Goal: Task Accomplishment & Management: Manage account settings

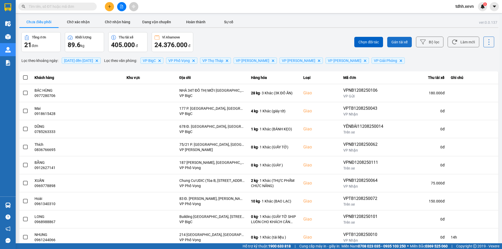
drag, startPoint x: 462, startPoint y: 42, endPoint x: 400, endPoint y: 37, distance: 62.6
click at [462, 42] on button "Làm mới" at bounding box center [463, 42] width 32 height 11
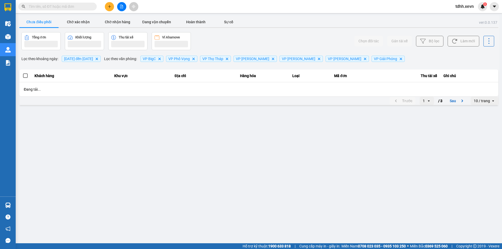
click at [256, 18] on div "Chưa điều phối Chờ xác nhận Chờ nhận hàng Đang vận chuyển Hoàn thành Sự cố" at bounding box center [258, 23] width 479 height 12
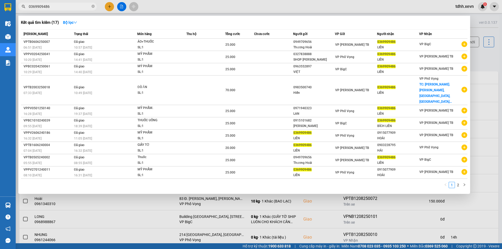
type input "0369909486"
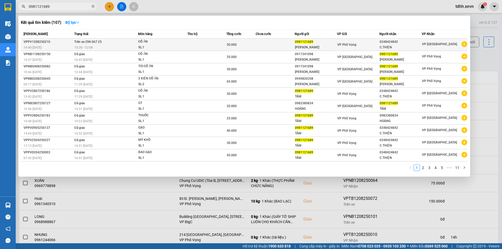
type input "0981121689"
copy span "67.25"
drag, startPoint x: 107, startPoint y: 42, endPoint x: 93, endPoint y: 43, distance: 13.4
click at [93, 43] on td "Trên xe 29K-067.25 15:30 - 12/08" at bounding box center [105, 45] width 65 height 12
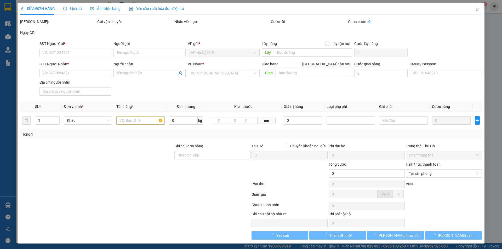
type input "0981121689"
type input "NGUYỄN THỊ TÂM"
type input "0348424842"
type input "C.THIỆN"
type input "036181024353 NG T THIỆN"
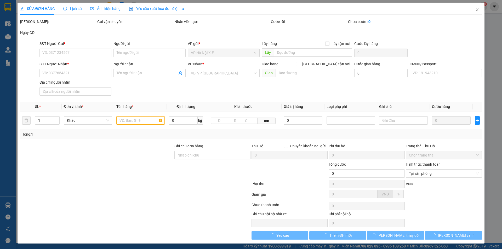
type input "30.000"
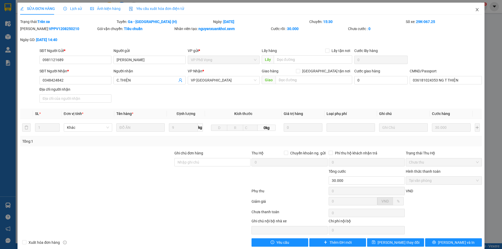
click at [475, 9] on icon "close" at bounding box center [476, 9] width 3 height 3
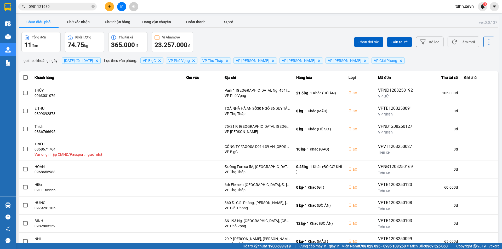
click at [74, 10] on span "0981121689" at bounding box center [57, 7] width 78 height 8
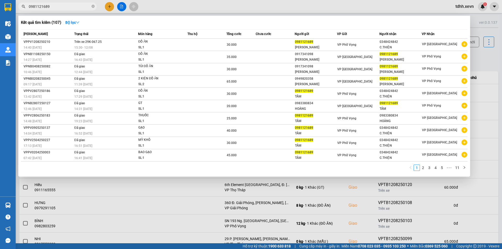
click at [188, 12] on div at bounding box center [251, 124] width 502 height 249
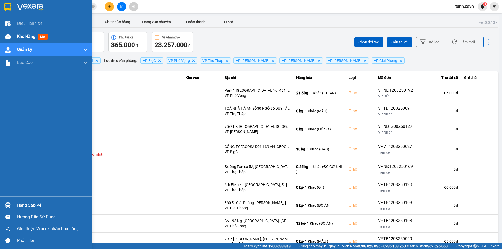
click at [12, 33] on div at bounding box center [7, 36] width 9 height 9
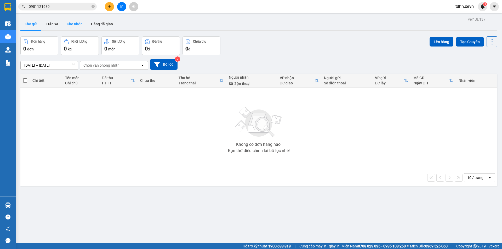
click at [72, 20] on button "Kho nhận" at bounding box center [74, 24] width 24 height 13
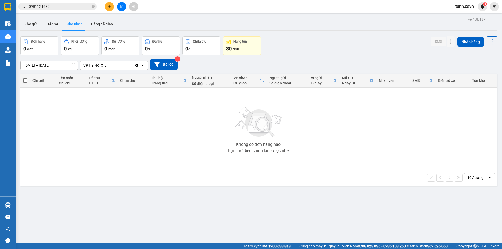
click at [137, 65] on icon "Clear value" at bounding box center [136, 65] width 3 height 3
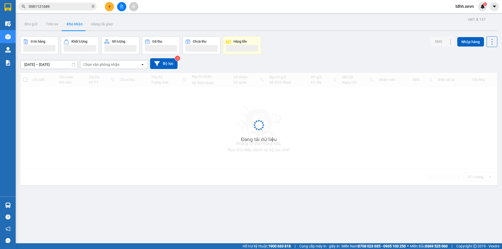
click at [123, 66] on div "Chọn văn phòng nhận" at bounding box center [110, 64] width 60 height 8
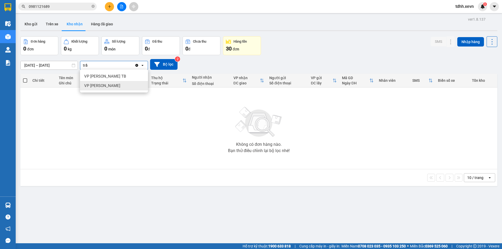
type input "trầ"
click at [102, 84] on span "VP [PERSON_NAME]" at bounding box center [102, 85] width 36 height 5
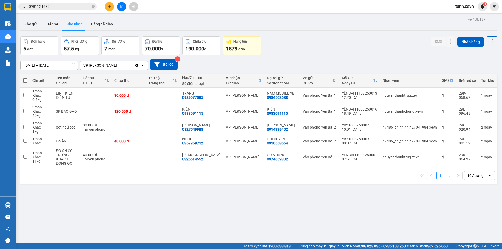
click at [302, 55] on div "10/08/2025 – 12/08/2025 Press the down arrow key to interact with the calendar …" at bounding box center [258, 64] width 477 height 19
click at [394, 50] on div "Đơn hàng 5 đơn Khối lượng 57.5 kg Số lượng 7 món Đã thu 70.000 đ Chưa thu 190.0…" at bounding box center [258, 45] width 477 height 19
click at [56, 5] on input "0981121689" at bounding box center [60, 7] width 62 height 6
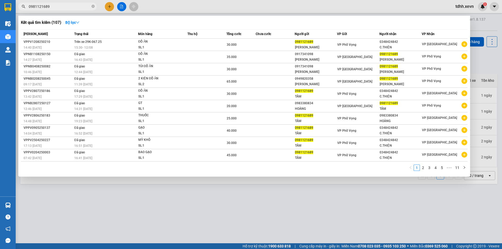
click at [56, 5] on input "0981121689" at bounding box center [60, 7] width 62 height 6
paste input "35223136"
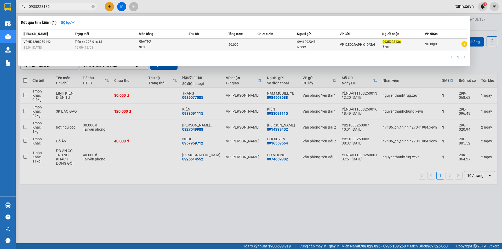
type input "0935223136"
copy span "16.13"
drag, startPoint x: 101, startPoint y: 41, endPoint x: 94, endPoint y: 41, distance: 6.8
click at [94, 41] on span "Trên xe 29F-016.13" at bounding box center [88, 42] width 27 height 4
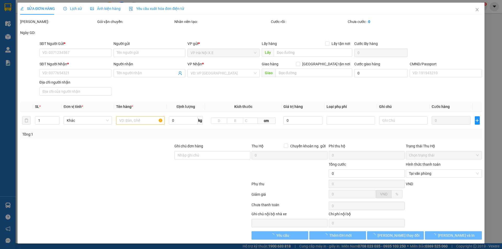
type input "0946202348"
type input "NGỌC"
type input "0935223136"
type input "ÁNH"
type input "1"
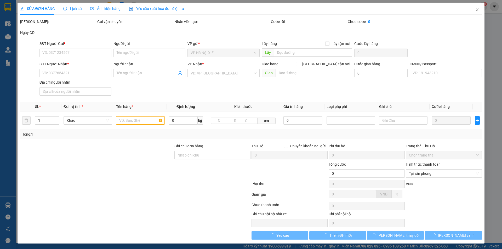
type input "20.000"
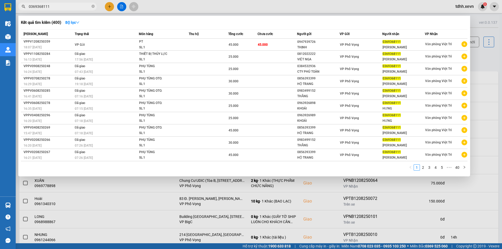
type input "0369368111"
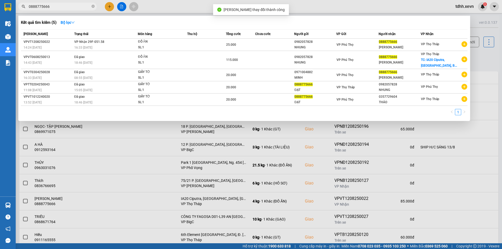
click at [79, 8] on input "0888775666" at bounding box center [60, 7] width 62 height 6
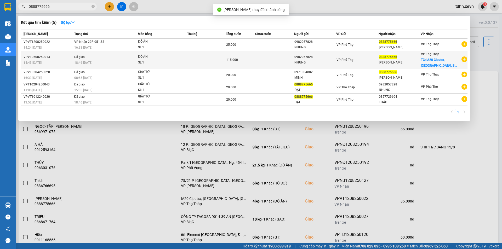
click at [250, 53] on td "115.000" at bounding box center [240, 60] width 29 height 18
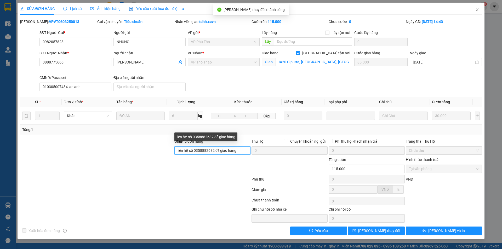
click at [212, 148] on input "liên hệ số 0358882682 để giao hàng" at bounding box center [212, 150] width 76 height 8
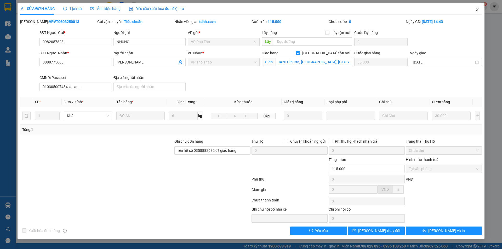
drag, startPoint x: 478, startPoint y: 11, endPoint x: 128, endPoint y: 6, distance: 350.1
click at [478, 10] on icon "close" at bounding box center [477, 10] width 4 height 4
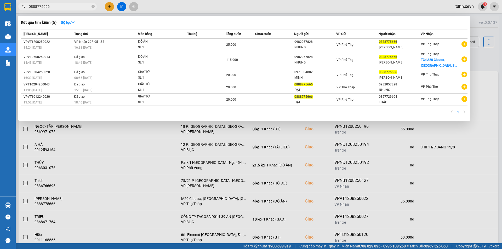
click at [74, 3] on span "0888775666" at bounding box center [57, 7] width 78 height 8
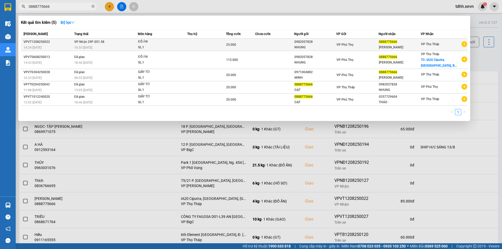
click at [144, 41] on div "ĐỒ ĂN" at bounding box center [157, 42] width 39 height 6
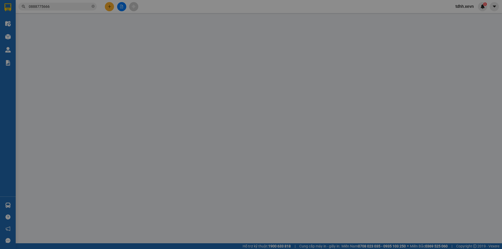
type input "0982057828"
type input "NHUNG"
type input "0888775666"
type input "MAI ĐỨC ĐẠT"
checkbox input "true"
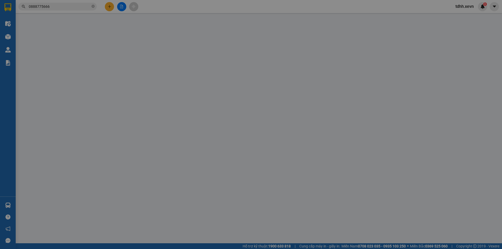
type input "IA20 Ciputra, Đông Ngạc, Bắc Từ Liêm, Hà Nội, Việt Nam"
type input "010305007434 lan anh"
type input "110.000"
type input "25.000"
type input "85.000"
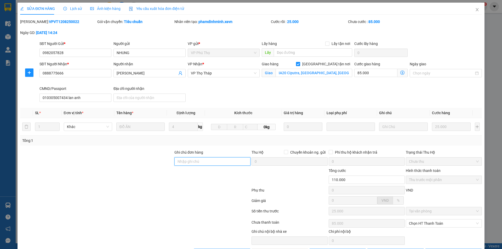
click at [197, 158] on input "Ghi chú đơn hàng" at bounding box center [212, 161] width 76 height 8
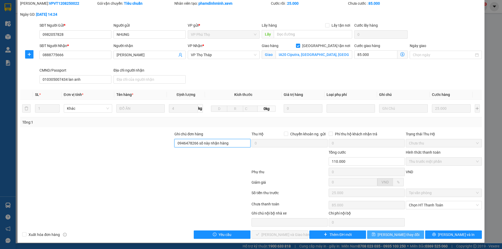
type input "0946478266 số này nhận hàng"
click at [399, 236] on span "[PERSON_NAME] thay đổi" at bounding box center [398, 235] width 42 height 6
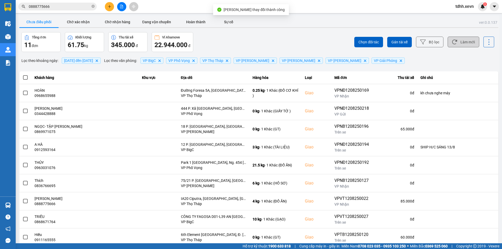
click at [464, 40] on button "Làm mới" at bounding box center [463, 42] width 32 height 11
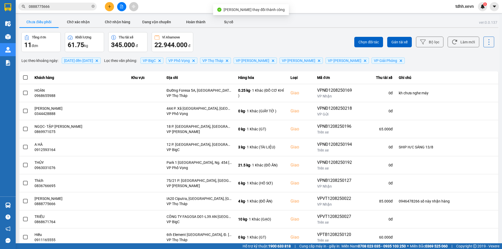
click at [303, 40] on div "Chọn đối tác Gán tài xế Bộ lọc Làm mới" at bounding box center [376, 42] width 236 height 20
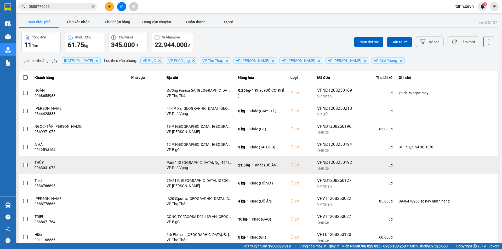
scroll to position [33, 0]
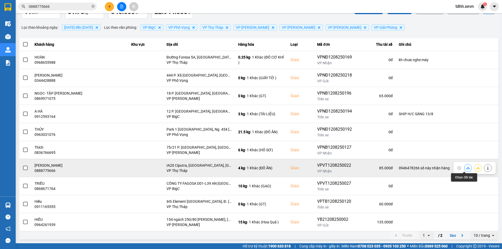
click at [466, 168] on icon at bounding box center [468, 168] width 4 height 4
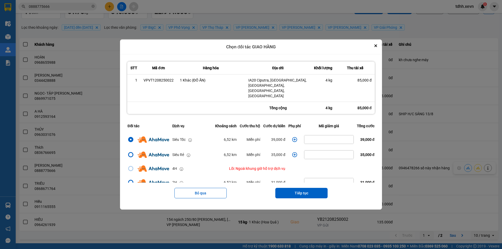
click at [293, 137] on icon "dialog" at bounding box center [294, 139] width 5 height 5
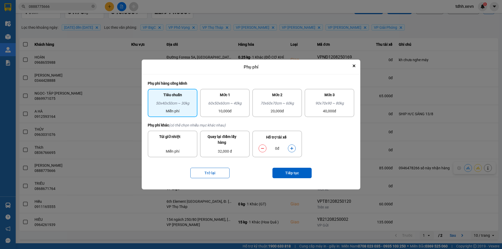
click at [294, 144] on div "0đ" at bounding box center [277, 148] width 42 height 10
click at [293, 146] on button "dialog" at bounding box center [291, 148] width 7 height 9
click at [294, 172] on button "Tiếp tục" at bounding box center [291, 173] width 39 height 10
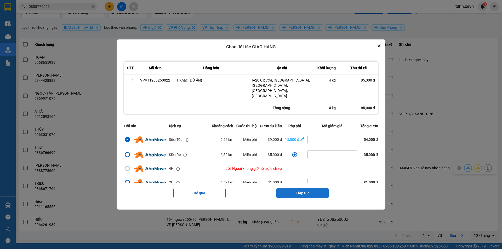
click at [315, 188] on button "Tiếp tục" at bounding box center [302, 193] width 52 height 10
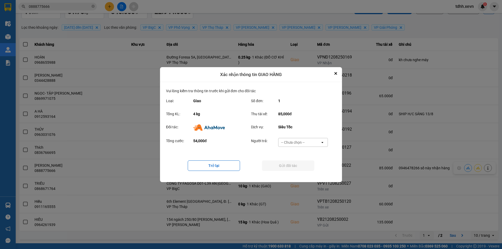
click at [303, 142] on div "-- Chưa chọn --" at bounding box center [293, 142] width 24 height 5
click at [299, 171] on span "Ví Ahamove" at bounding box center [292, 172] width 21 height 5
click at [290, 166] on button "Gửi đối tác" at bounding box center [288, 165] width 52 height 10
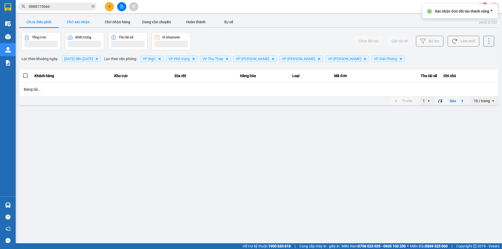
scroll to position [0, 0]
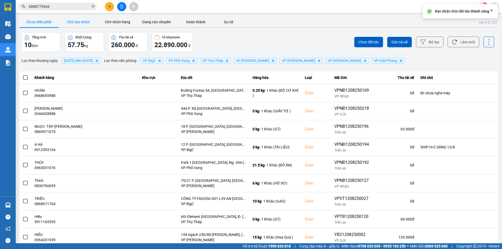
click at [77, 17] on button "Chờ xác nhận" at bounding box center [78, 22] width 39 height 10
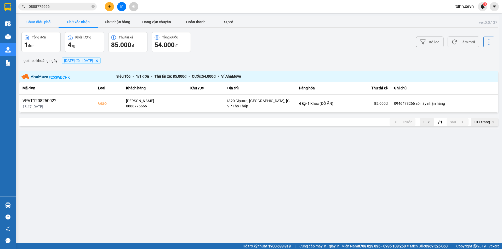
click at [32, 26] on button "Chưa điều phối" at bounding box center [38, 22] width 39 height 10
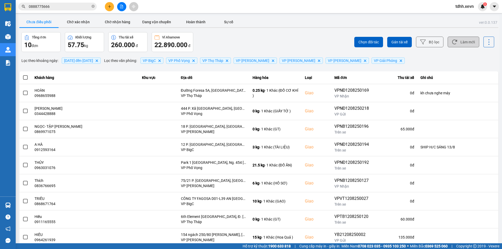
click at [456, 41] on button "Làm mới" at bounding box center [463, 42] width 32 height 11
click at [265, 26] on div "Chưa điều phối Chờ xác nhận Chờ nhận hàng Đang vận chuyển Hoàn thành Sự cố" at bounding box center [258, 23] width 479 height 12
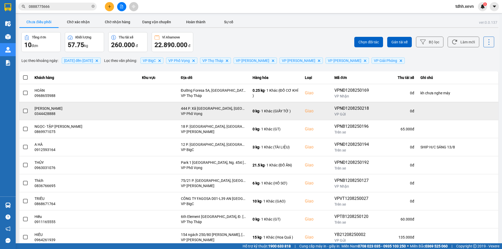
scroll to position [33, 0]
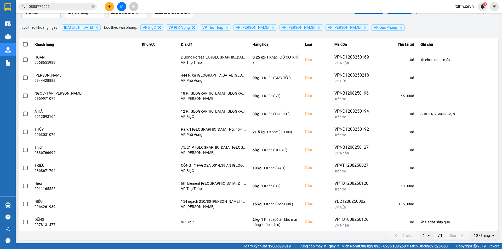
click at [61, 7] on input "0888775666" at bounding box center [60, 7] width 62 height 6
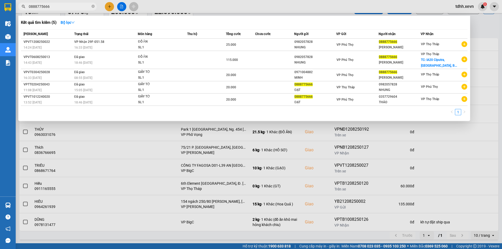
paste input "911111388"
click at [61, 7] on input "0888775666" at bounding box center [60, 7] width 62 height 6
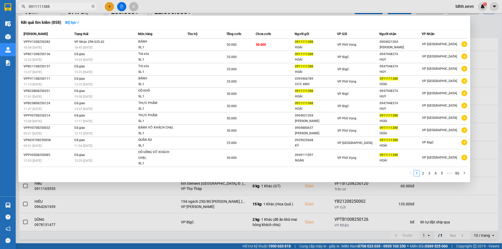
click at [61, 7] on input "0911111388" at bounding box center [60, 7] width 62 height 6
paste input "49250930"
click at [61, 7] on input "0911111388" at bounding box center [60, 7] width 62 height 6
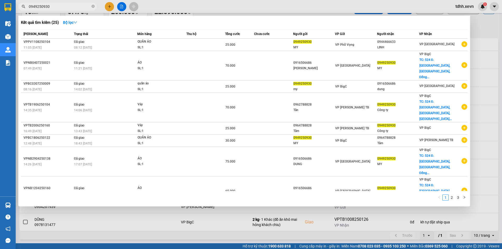
click at [68, 9] on input "0949250930" at bounding box center [60, 7] width 62 height 6
paste input "86921377"
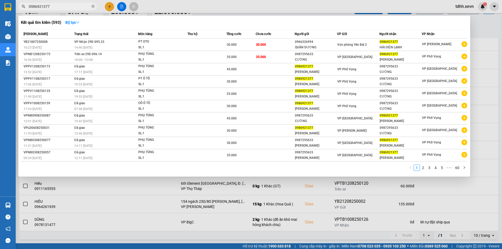
click at [287, 217] on div at bounding box center [251, 124] width 502 height 249
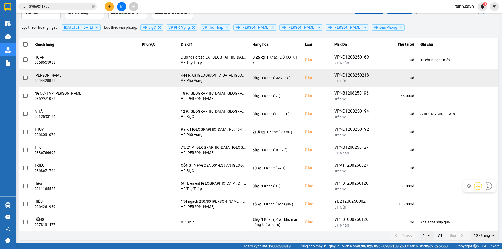
scroll to position [0, 0]
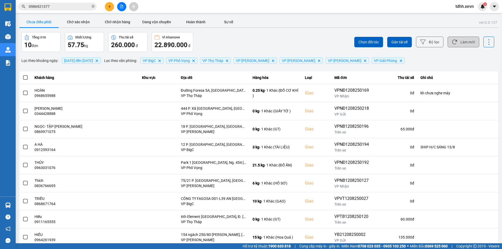
click at [464, 43] on button "Làm mới" at bounding box center [463, 42] width 32 height 11
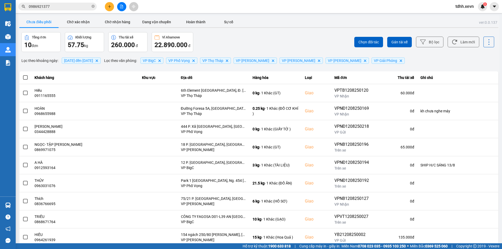
click at [272, 29] on div "ver: 0.0.137 Chưa điều phối Chờ xác nhận Chờ nhận hàng Đang vận chuyển Hoàn thà…" at bounding box center [258, 145] width 481 height 258
click at [82, 4] on input "0986921377" at bounding box center [60, 7] width 62 height 6
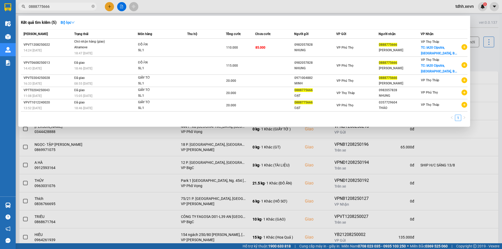
click at [162, 19] on div "Kết quả tìm kiếm ( 5 ) Bộ lọc" at bounding box center [244, 22] width 446 height 8
click at [74, 6] on input "0888775666" at bounding box center [60, 7] width 62 height 6
click at [62, 7] on input "0888775666" at bounding box center [60, 7] width 62 height 6
paste input "984909137"
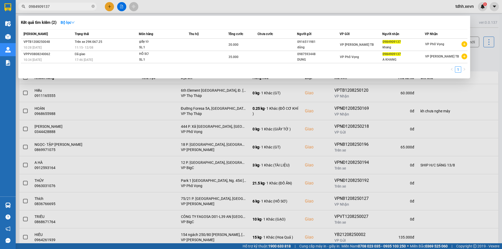
click at [65, 10] on span "0984909137" at bounding box center [57, 7] width 78 height 8
click at [65, 7] on input "0984909137" at bounding box center [60, 7] width 62 height 6
paste input "9559835"
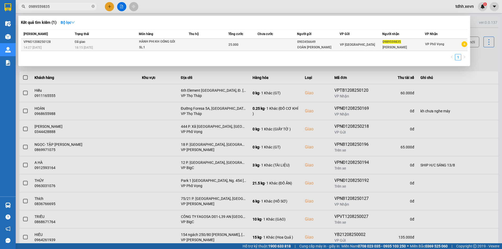
type input "0989559835"
click at [164, 45] on div "SL: 1" at bounding box center [158, 48] width 39 height 6
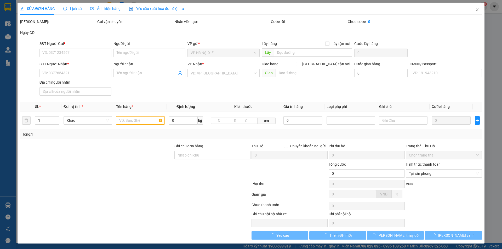
type input "0903456649"
type input "ĐOÀN NHẬT LINH"
type input "0989559835"
type input "THÙY DƯƠNG"
type input "036095003147"
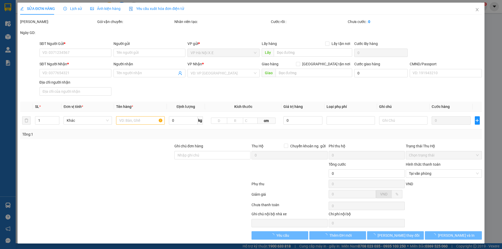
type input "25.000"
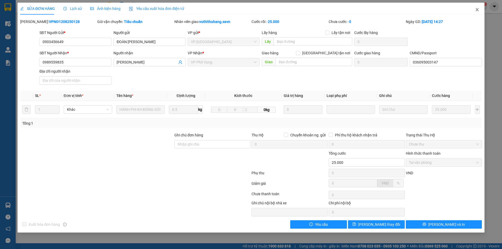
click at [478, 13] on span "Close" at bounding box center [477, 10] width 15 height 15
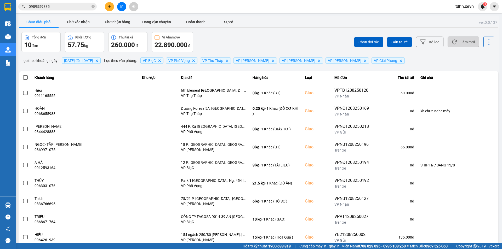
click at [465, 43] on button "Làm mới" at bounding box center [463, 42] width 32 height 11
click at [288, 36] on div "Chọn đối tác Gán tài xế Bộ lọc Làm mới" at bounding box center [376, 42] width 236 height 20
click at [466, 44] on button "Làm mới" at bounding box center [463, 42] width 32 height 11
click at [230, 20] on button "Sự cố" at bounding box center [228, 22] width 26 height 10
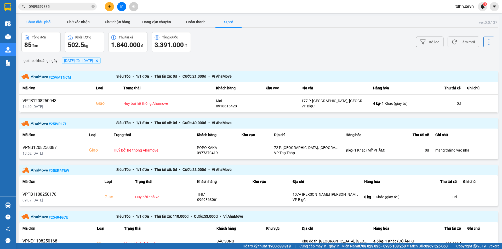
click at [30, 20] on button "Chưa điều phối" at bounding box center [38, 22] width 39 height 10
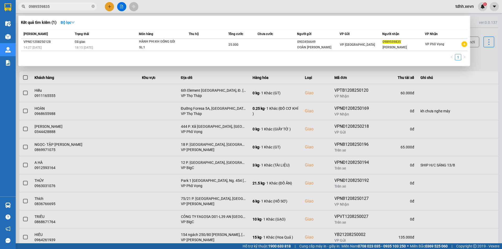
click at [61, 9] on span "0989559835" at bounding box center [57, 7] width 78 height 8
click at [65, 8] on input "0989559835" at bounding box center [60, 7] width 62 height 6
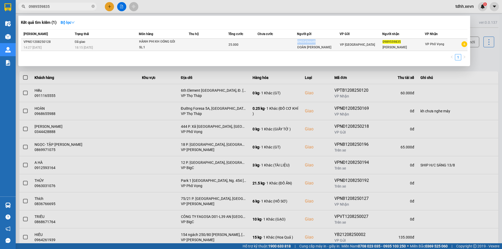
copy div "0903456649"
drag, startPoint x: 315, startPoint y: 42, endPoint x: 297, endPoint y: 43, distance: 17.5
click at [297, 43] on div "0903456649" at bounding box center [318, 41] width 42 height 5
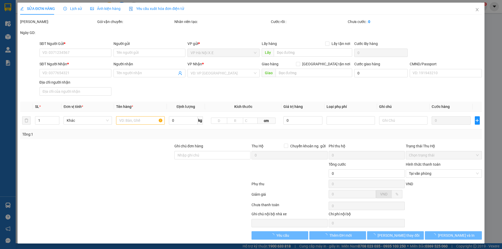
type input "0903456649"
type input "ĐOÀN NHẬT LINH"
type input "0989559835"
type input "THÙY DƯƠNG"
type input "036095003147"
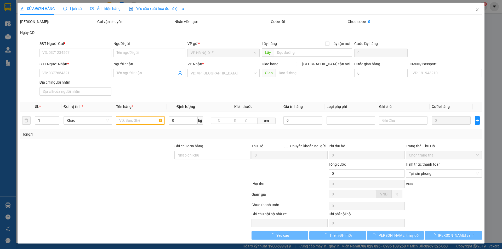
type input "25.000"
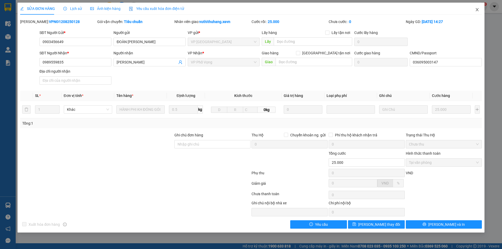
drag, startPoint x: 474, startPoint y: 7, endPoint x: 353, endPoint y: 9, distance: 121.8
click at [474, 7] on span "Close" at bounding box center [477, 10] width 15 height 15
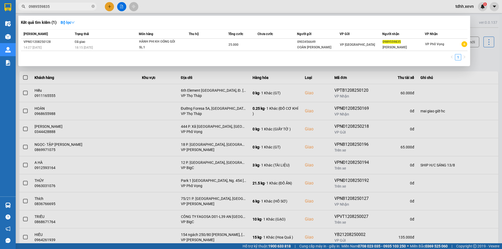
click at [81, 8] on input "0989559835" at bounding box center [60, 7] width 62 height 6
paste input "03456649"
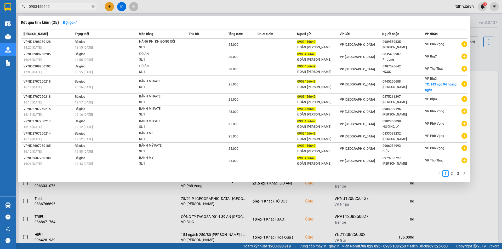
click at [455, 194] on div at bounding box center [251, 124] width 502 height 249
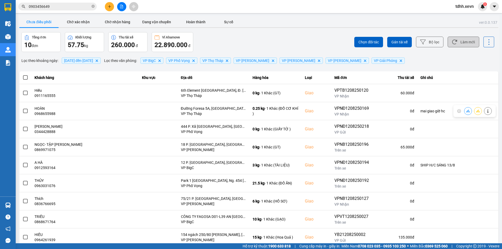
click at [464, 46] on button "Làm mới" at bounding box center [463, 42] width 32 height 11
click at [295, 28] on div "ver: 0.0.137 Chưa điều phối Chờ xác nhận Chờ nhận hàng Đang vận chuyển Hoàn thà…" at bounding box center [258, 145] width 481 height 258
click at [66, 9] on span "0903456649" at bounding box center [57, 7] width 78 height 8
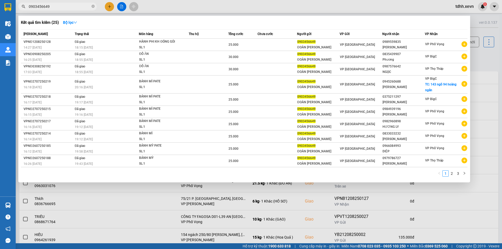
click at [65, 7] on input "0903456649" at bounding box center [60, 7] width 62 height 6
click at [66, 7] on input "0903456649" at bounding box center [60, 7] width 62 height 6
drag, startPoint x: 74, startPoint y: 7, endPoint x: 0, endPoint y: 11, distance: 73.8
click at [0, 11] on section "Kết quả tìm kiếm ( 25 ) Bộ lọc Mã ĐH Trạng thái Món hàng Thu hộ Tổng cước Chưa …" at bounding box center [251, 124] width 502 height 249
click at [73, 5] on input "0903456649" at bounding box center [60, 7] width 62 height 6
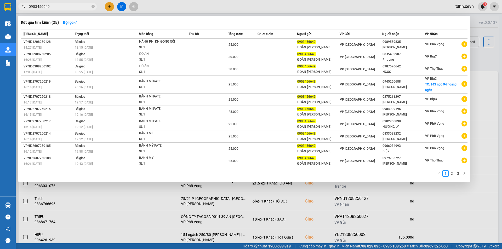
click at [73, 5] on input "0903456649" at bounding box center [60, 7] width 62 height 6
click at [178, 174] on div "1 2 3" at bounding box center [244, 174] width 446 height 9
click at [157, 23] on div "Kết quả tìm kiếm ( 25 ) Bộ lọc" at bounding box center [244, 22] width 446 height 8
click at [486, 85] on div at bounding box center [251, 124] width 502 height 249
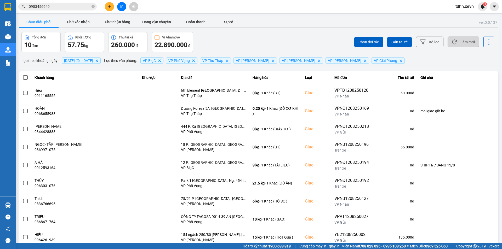
click at [467, 44] on button "Làm mới" at bounding box center [463, 42] width 32 height 11
click at [292, 27] on div at bounding box center [258, 27] width 479 height 1
click at [308, 30] on div "ver: 0.0.137 Chưa điều phối Chờ xác nhận Chờ nhận hàng Đang vận chuyển Hoàn thà…" at bounding box center [258, 145] width 481 height 258
click at [276, 32] on div "Chọn đối tác Gán tài xế Bộ lọc Làm mới" at bounding box center [376, 42] width 236 height 20
click at [61, 8] on input "0903456649" at bounding box center [60, 7] width 62 height 6
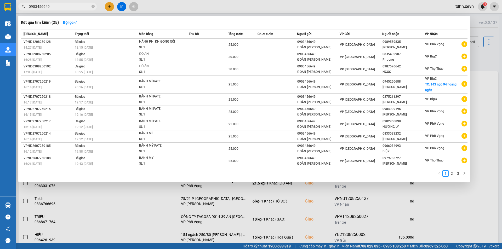
type input "0903456649"
click at [203, 8] on div at bounding box center [251, 124] width 502 height 249
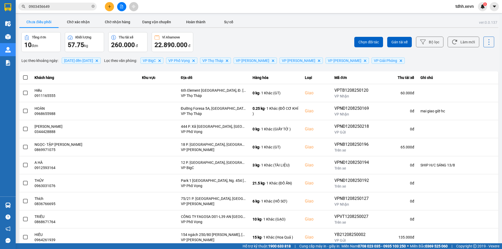
click at [71, 3] on span "0903456649" at bounding box center [57, 7] width 78 height 8
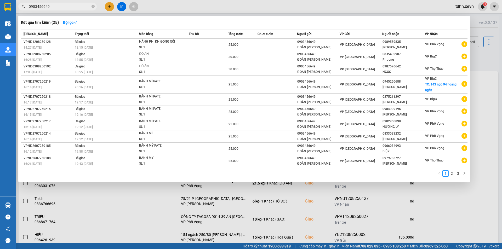
click at [69, 7] on input "0903456649" at bounding box center [60, 7] width 62 height 6
click at [67, 8] on input "0903456649" at bounding box center [60, 7] width 62 height 6
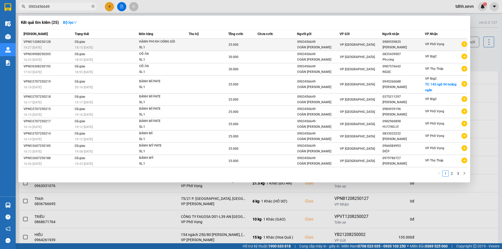
drag, startPoint x: 318, startPoint y: 41, endPoint x: 323, endPoint y: 41, distance: 5.2
click at [323, 41] on div "0903456649" at bounding box center [318, 41] width 42 height 5
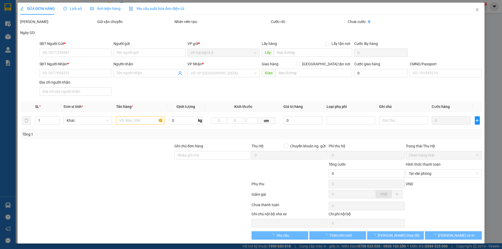
type input "0903456649"
type input "ĐOÀN NHẬT LINH"
type input "0989559835"
type input "THÙY DƯƠNG"
type input "036095003147"
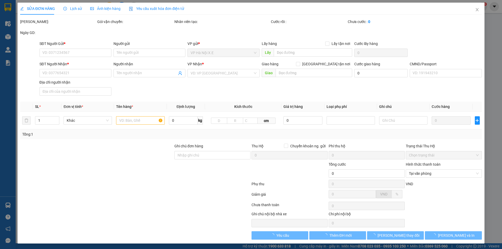
type input "25.000"
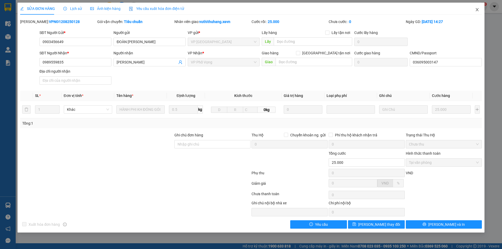
click at [475, 8] on icon "close" at bounding box center [477, 10] width 4 height 4
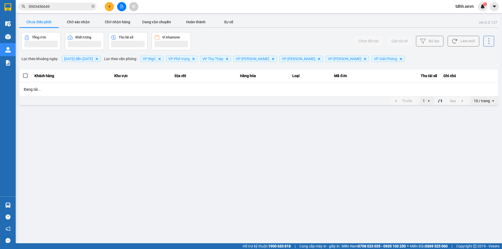
click at [59, 9] on input "0903456649" at bounding box center [60, 7] width 62 height 6
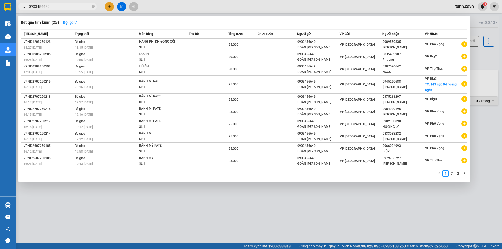
click at [59, 9] on input "0903456649" at bounding box center [60, 7] width 62 height 6
paste input "0982286988"
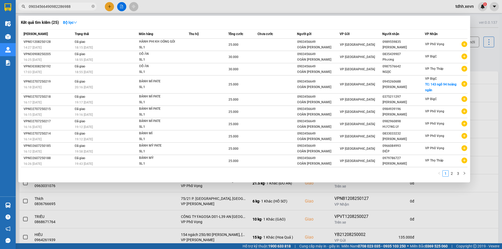
click at [59, 9] on input "09034566490982286988" at bounding box center [60, 7] width 62 height 6
paste input "text"
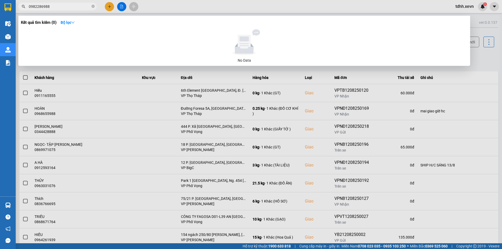
click at [268, 79] on div at bounding box center [251, 124] width 502 height 249
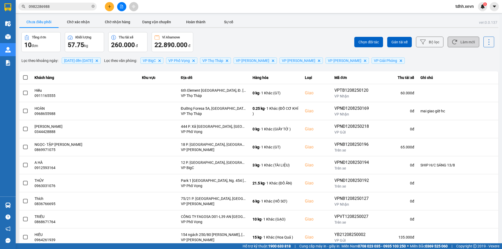
click at [456, 44] on button "Làm mới" at bounding box center [463, 42] width 32 height 11
click at [241, 42] on div "Tổng đơn 10 đơn Khối lượng 57.75 kg Thu tài xế 260.000 đ Ví Ahamove 22.890.000 đ" at bounding box center [139, 42] width 236 height 20
click at [85, 21] on button "Chờ xác nhận" at bounding box center [78, 22] width 39 height 10
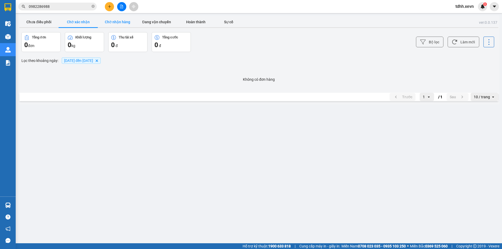
click at [122, 21] on button "Chờ nhận hàng" at bounding box center [117, 22] width 39 height 10
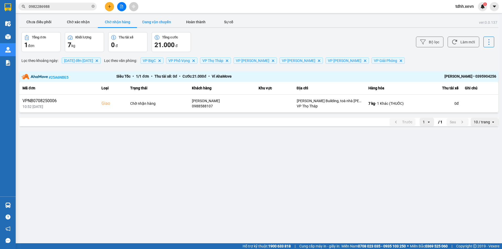
click at [164, 21] on button "Đang vận chuyển" at bounding box center [156, 22] width 39 height 10
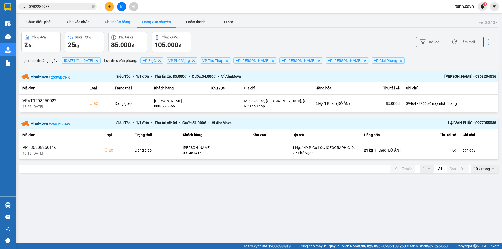
click at [112, 26] on button "Chờ nhận hàng" at bounding box center [117, 22] width 39 height 10
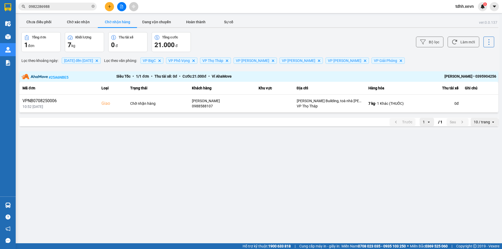
click at [153, 29] on div "ver: 0.0.137 Chưa điều phối Chờ xác nhận Chờ nhận hàng Đang vận chuyển Hoàn thà…" at bounding box center [258, 73] width 481 height 114
click at [156, 22] on button "Đang vận chuyển" at bounding box center [156, 22] width 39 height 10
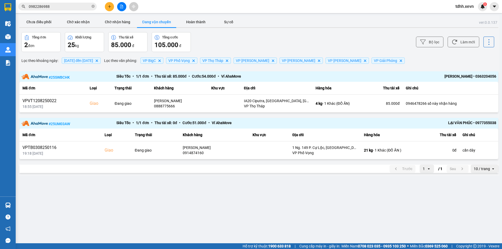
click at [327, 32] on div "Bộ lọc Làm mới" at bounding box center [376, 42] width 236 height 20
click at [44, 25] on button "Chưa điều phối" at bounding box center [38, 22] width 39 height 10
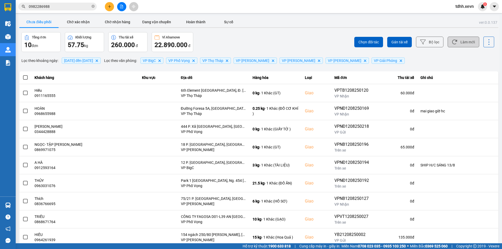
click at [461, 43] on button "Làm mới" at bounding box center [463, 42] width 32 height 11
click at [277, 39] on div "Chọn đối tác Gán tài xế Bộ lọc Làm mới" at bounding box center [376, 42] width 236 height 20
click at [318, 33] on div "Chọn đối tác Gán tài xế Bộ lọc Làm mới" at bounding box center [376, 42] width 236 height 20
click at [304, 29] on div "ver: 0.0.137 Chưa điều phối Chờ xác nhận Chờ nhận hàng Đang vận chuyển Hoàn thà…" at bounding box center [258, 145] width 481 height 258
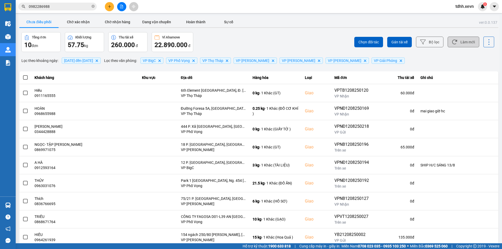
click at [464, 39] on button "Làm mới" at bounding box center [463, 42] width 32 height 11
click at [253, 39] on div "Tổng đơn 10 đơn Khối lượng 57.75 kg Thu tài xế 260.000 đ Ví Ahamove 22.890.000 đ" at bounding box center [139, 42] width 236 height 20
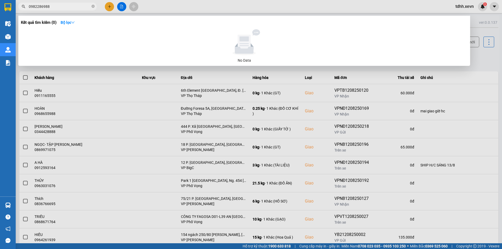
click at [60, 3] on span "0982286988" at bounding box center [57, 7] width 78 height 8
click at [59, 5] on input "0982286988" at bounding box center [60, 7] width 62 height 6
paste input "6983382"
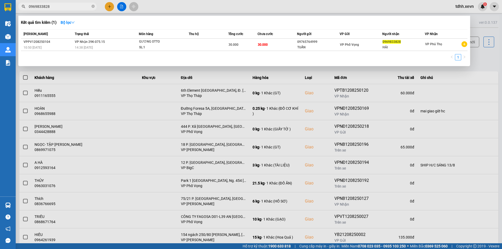
click at [61, 6] on input "0969833828" at bounding box center [60, 7] width 62 height 6
paste input "384939999"
type input "0384939999"
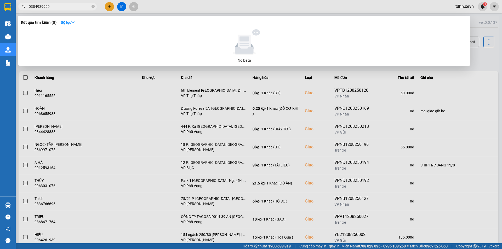
click at [61, 6] on input "0384939999" at bounding box center [60, 7] width 62 height 6
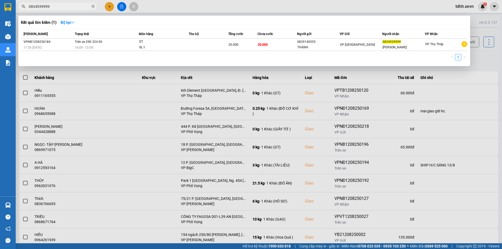
type input "0834939999"
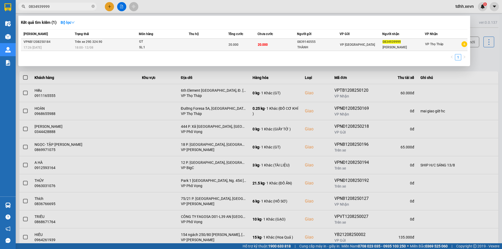
click at [369, 44] on div "VP [GEOGRAPHIC_DATA]" at bounding box center [361, 45] width 42 height 6
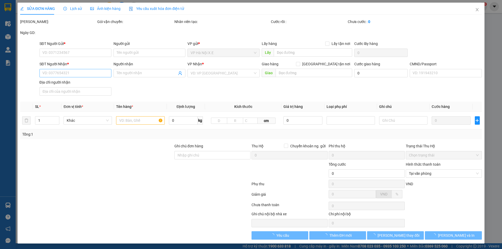
type input "0839140555"
type input "THÀNH"
type input "0834939999"
type input "XUÂN HƯƠNG"
type input "20.000"
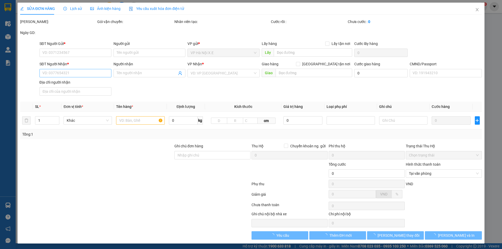
type input "20.000"
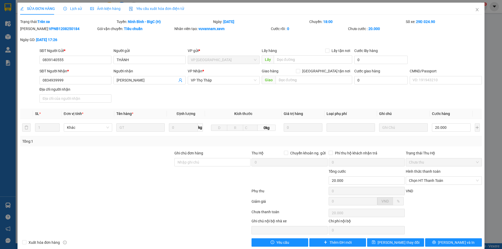
click at [89, 75] on div "SĐT Người Nhận *" at bounding box center [75, 72] width 72 height 8
click at [73, 80] on input "0834939999" at bounding box center [75, 80] width 72 height 8
paste input "38"
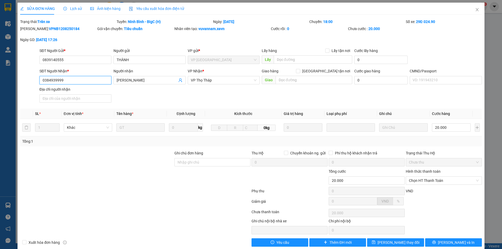
scroll to position [8, 0]
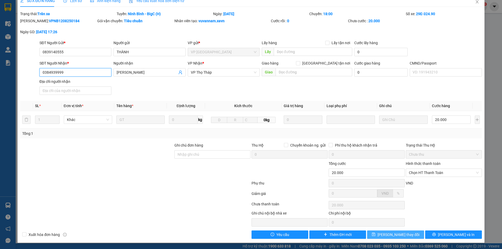
type input "0384939999"
click at [393, 236] on span "[PERSON_NAME] thay đổi" at bounding box center [398, 235] width 42 height 6
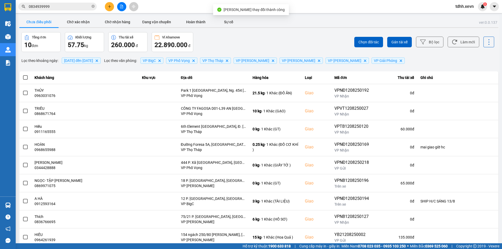
click at [64, 5] on input "0834939999" at bounding box center [60, 7] width 62 height 6
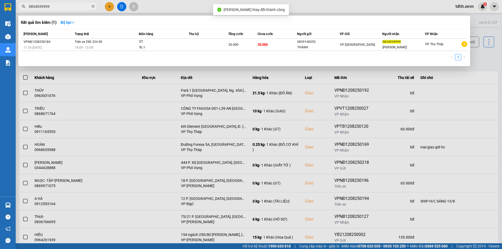
click at [64, 5] on input "0834939999" at bounding box center [60, 7] width 62 height 6
paste input "38"
drag, startPoint x: 338, startPoint y: 115, endPoint x: 370, endPoint y: 84, distance: 45.3
click at [337, 115] on div at bounding box center [251, 124] width 502 height 249
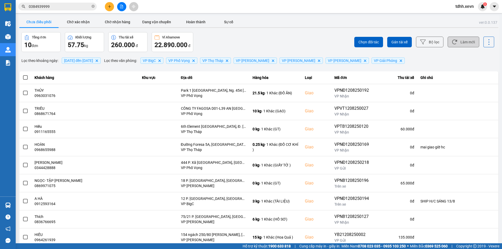
click at [457, 39] on button "Làm mới" at bounding box center [463, 42] width 32 height 11
click at [300, 24] on div "Chưa điều phối Chờ xác nhận Chờ nhận hàng Đang vận chuyển Hoàn thành Sự cố" at bounding box center [258, 23] width 479 height 12
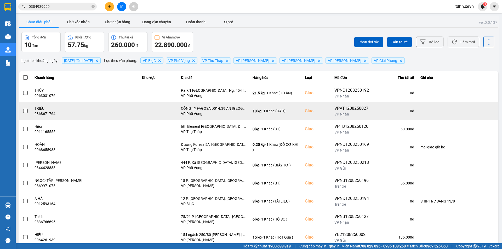
scroll to position [33, 0]
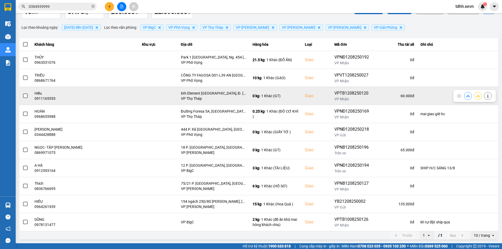
click at [46, 100] on div "0911165555" at bounding box center [84, 98] width 101 height 5
copy div "0911165555"
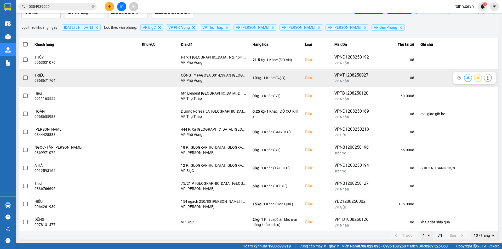
click at [50, 80] on div "0868671764" at bounding box center [84, 80] width 101 height 5
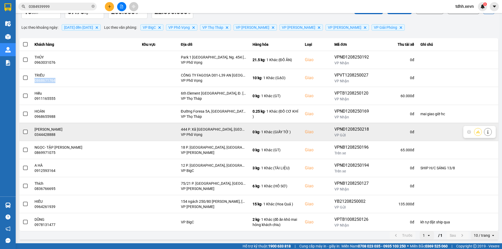
copy div "0868671764"
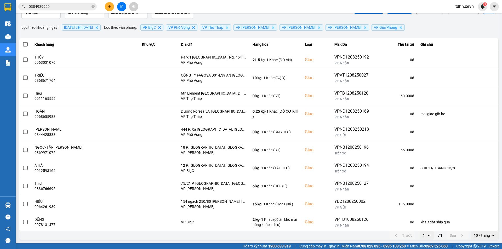
click at [76, 6] on input "0384939999" at bounding box center [60, 7] width 62 height 6
paste input "917250896"
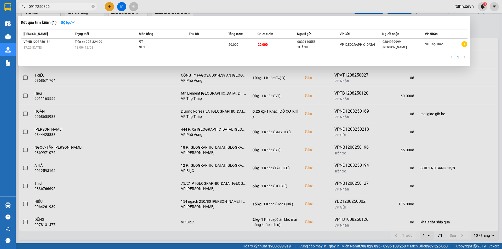
click at [76, 6] on input "0917250896" at bounding box center [60, 7] width 62 height 6
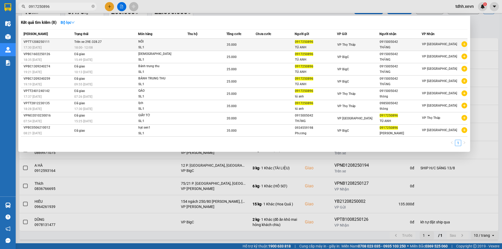
type input "0917250896"
copy span "28.27"
copy span "328.27"
drag, startPoint x: 106, startPoint y: 42, endPoint x: 91, endPoint y: 43, distance: 14.7
click at [91, 43] on td "Trên xe 29E-328.27 18:00 - 12/08" at bounding box center [105, 45] width 65 height 12
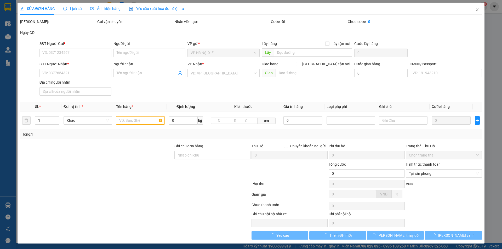
type input "0917250896"
type input "TÚ ANH"
type input "0915005042"
type input "THĂNG"
type input "036060006852 TRẦN TRÍ THĂNG, 148 VĂN CAO"
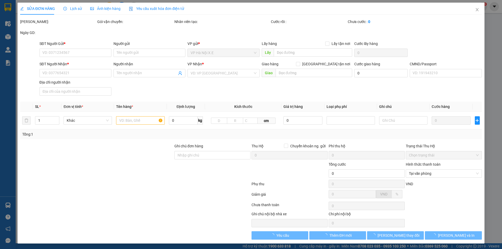
type input "35.000"
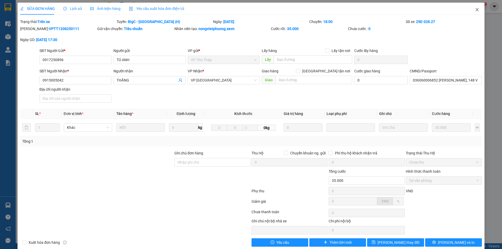
drag, startPoint x: 471, startPoint y: 12, endPoint x: 85, endPoint y: 4, distance: 386.2
click at [470, 12] on span "Close" at bounding box center [477, 10] width 15 height 15
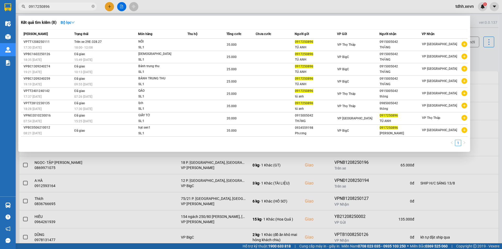
click at [74, 8] on input "0917250896" at bounding box center [60, 7] width 62 height 6
paste input "4530353"
click at [74, 8] on input "0917250896" at bounding box center [60, 7] width 62 height 6
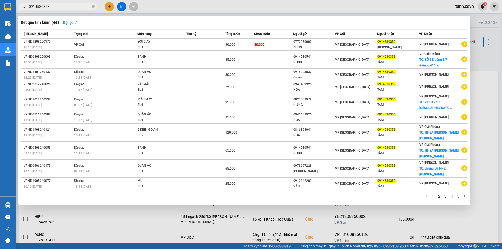
click at [66, 7] on input "0914530353" at bounding box center [60, 7] width 62 height 6
paste input "372076539"
click at [66, 7] on input "0914530353" at bounding box center [60, 7] width 62 height 6
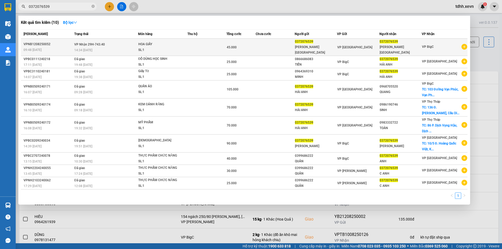
click at [327, 44] on div "0372076539" at bounding box center [316, 41] width 42 height 5
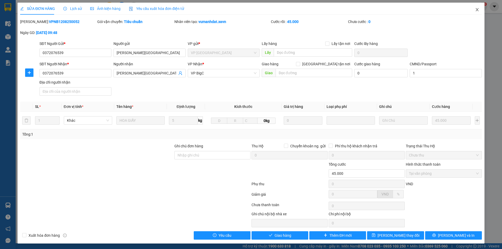
click at [475, 10] on icon "close" at bounding box center [476, 9] width 3 height 3
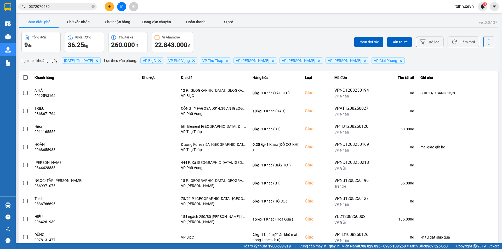
click at [69, 6] on input "0372076539" at bounding box center [60, 7] width 62 height 6
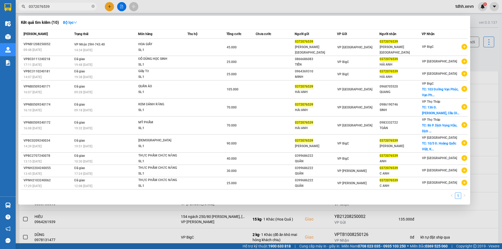
click at [385, 24] on div "Kết quả tìm kiếm ( 10 ) Bộ lọc" at bounding box center [244, 22] width 446 height 8
click at [484, 74] on div at bounding box center [251, 124] width 502 height 249
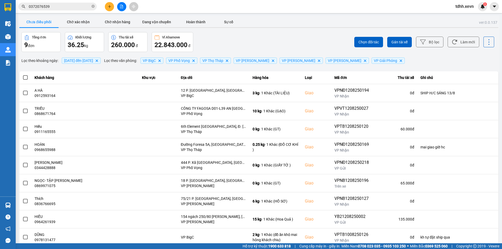
click at [464, 36] on div "Chọn đối tác Gán tài xế Bộ lọc Làm mới" at bounding box center [376, 42] width 236 height 20
click at [461, 43] on button "Làm mới" at bounding box center [463, 42] width 32 height 11
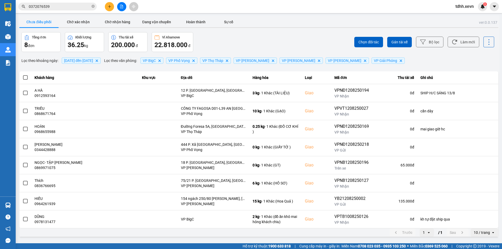
click at [293, 22] on div "Chưa điều phối Chờ xác nhận Chờ nhận hàng Đang vận chuyển Hoàn thành Sự cố" at bounding box center [258, 23] width 479 height 12
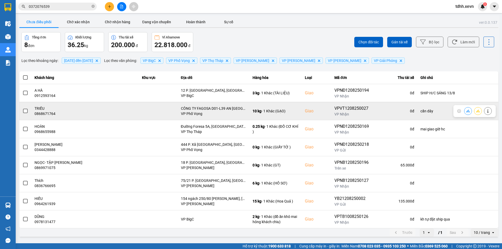
click at [466, 110] on icon at bounding box center [468, 111] width 4 height 4
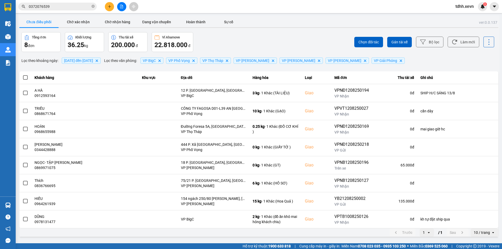
click at [285, 27] on div "ver: 0.0.137 Chưa điều phối Chờ xác nhận Chờ nhận hàng Đang vận chuyển Hoàn thà…" at bounding box center [258, 127] width 481 height 222
click at [69, 5] on input "0372076539" at bounding box center [60, 7] width 62 height 6
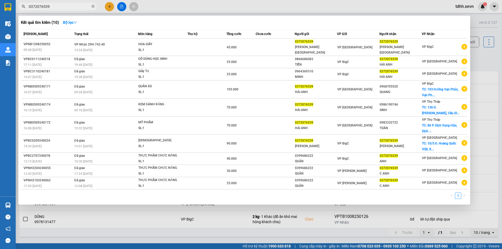
click at [69, 5] on input "0372076539" at bounding box center [60, 7] width 62 height 6
paste input "865785856"
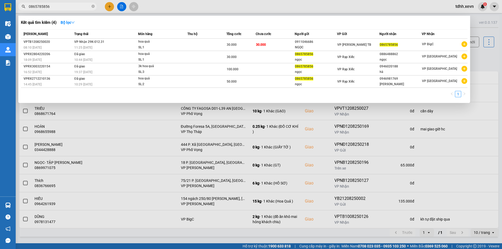
type input "0865785856"
click at [444, 121] on div at bounding box center [251, 124] width 502 height 249
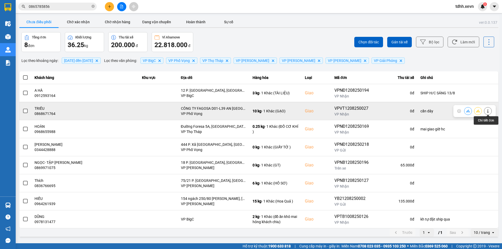
click at [486, 113] on button at bounding box center [487, 110] width 7 height 9
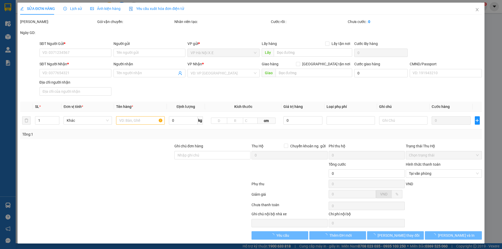
type input "0862470995"
type input "LINH"
type input "0868671764"
type input "TRIỀU"
checkbox input "true"
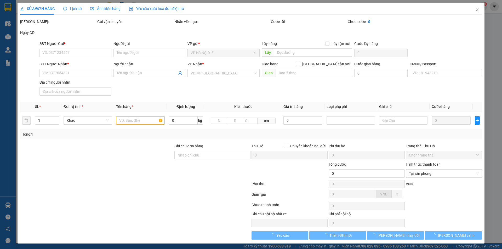
type input "CÔNG TY FAGOSA D01-L39 AN PHƯỢNG DƯƠNG NỘI HÀ ĐÔNG"
type input "1"
type input "cần dây"
type input "90.000"
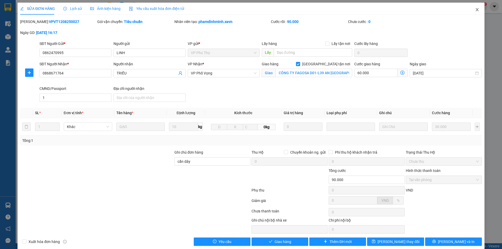
click at [475, 11] on icon "close" at bounding box center [476, 9] width 3 height 3
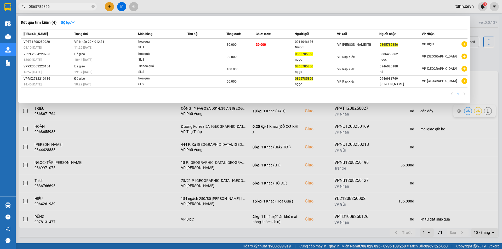
click at [60, 5] on input "0865785856" at bounding box center [60, 7] width 62 height 6
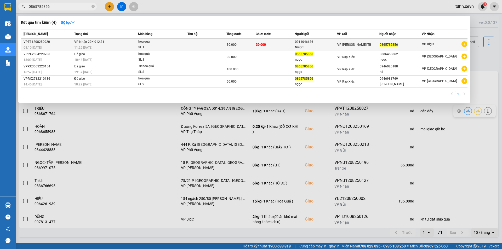
click at [156, 44] on div "hoa quả" at bounding box center [157, 42] width 39 height 6
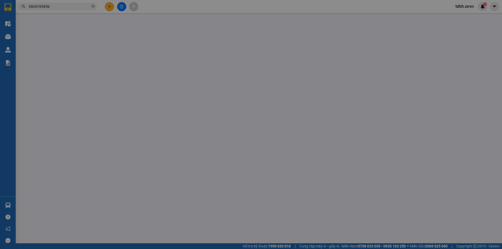
type input "0911046686"
type input "NGỌC"
type input "0865785856"
type input "034204003222 nguyễn đình triêu"
type input "30.000"
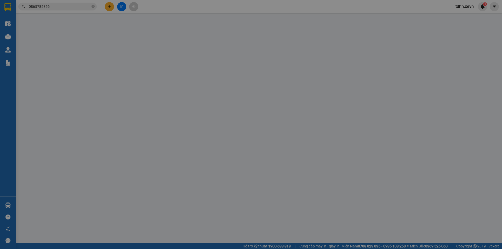
type input "30.000"
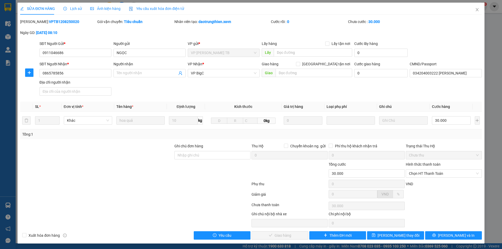
click at [73, 9] on span "Lịch sử" at bounding box center [72, 9] width 19 height 4
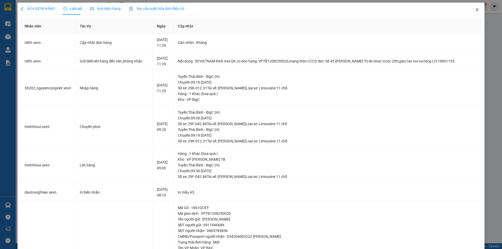
click at [471, 10] on span "Close" at bounding box center [477, 10] width 15 height 15
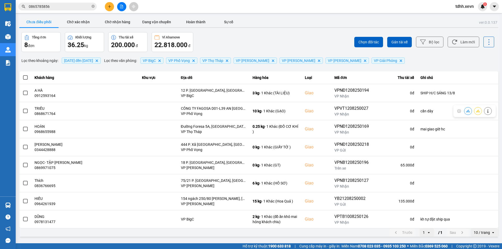
click at [71, 11] on div "Kết quả tìm kiếm ( 4 ) Bộ lọc Mã ĐH Trạng thái Món hàng Thu hộ Tổng cước Chưa c…" at bounding box center [251, 6] width 502 height 13
click at [71, 8] on input "0865785856" at bounding box center [60, 7] width 62 height 6
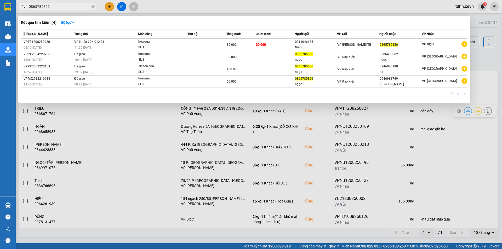
click at [440, 143] on div at bounding box center [251, 124] width 502 height 249
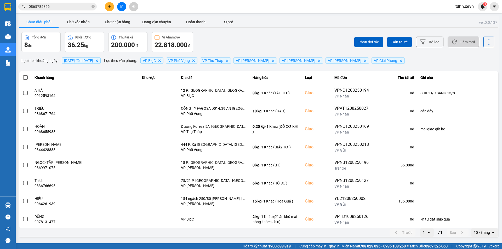
click at [471, 40] on button "Làm mới" at bounding box center [463, 42] width 32 height 11
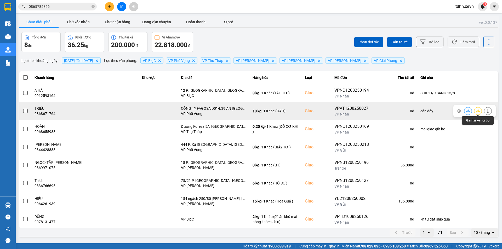
click at [488, 110] on icon at bounding box center [488, 111] width 4 height 4
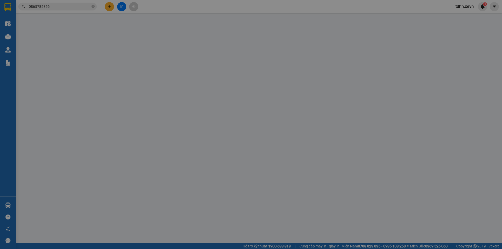
type input "0862470995"
type input "LINH"
type input "0868671764"
type input "TRIỀU"
checkbox input "true"
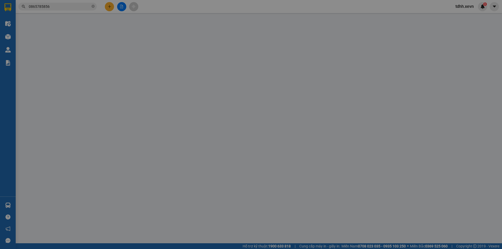
type input "CÔNG TY FAGOSA D01-L39 AN PHƯỢNG DƯƠNG NỘI HÀ ĐÔNG"
type input "1"
type input "cần dây"
type input "90.000"
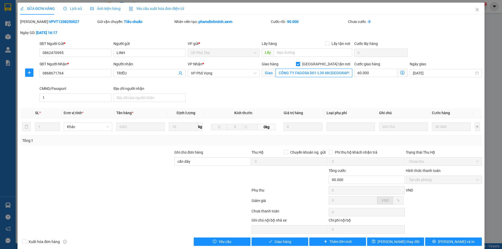
click at [315, 72] on input "CÔNG TY FAGOSA D01-L39 AN PHƯỢNG DƯƠNG NỘI HÀ ĐÔNG" at bounding box center [313, 73] width 77 height 8
click at [475, 10] on icon "close" at bounding box center [477, 10] width 4 height 4
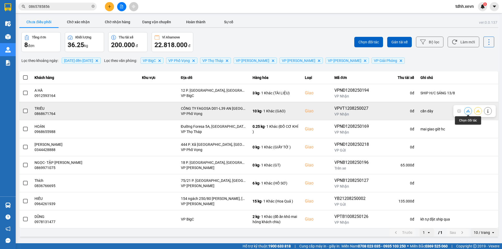
click at [468, 111] on icon at bounding box center [468, 110] width 4 height 3
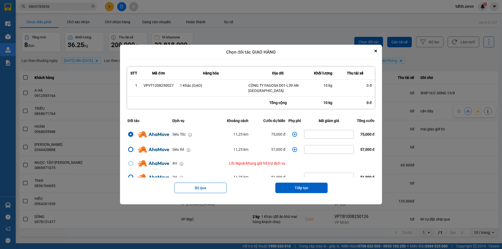
click at [467, 113] on div "ver: 0.0.137 Chưa điều phối Chờ xác nhận Chờ nhận hàng Đang vận chuyển Hoàn thà…" at bounding box center [258, 127] width 481 height 222
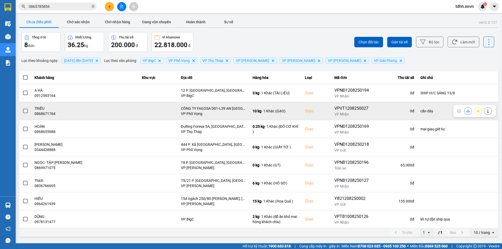
click at [486, 111] on icon at bounding box center [488, 111] width 4 height 4
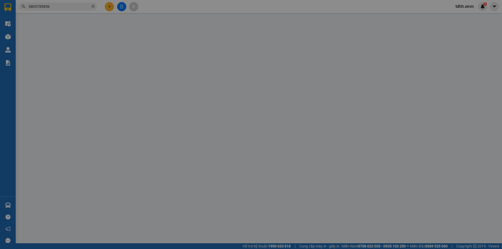
type input "0862470995"
type input "LINH"
type input "0868671764"
type input "TRIỀU"
checkbox input "true"
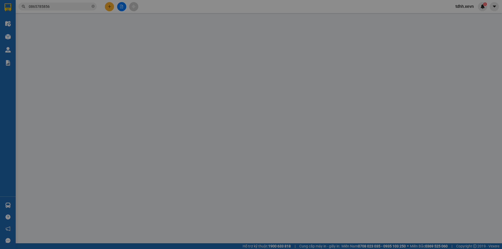
type input "CÔNG TY FAGOSA D01-L39 AN PHƯỢNG DƯƠNG NỘI HÀ ĐÔNG"
type input "1"
type input "cần dây"
type input "90.000"
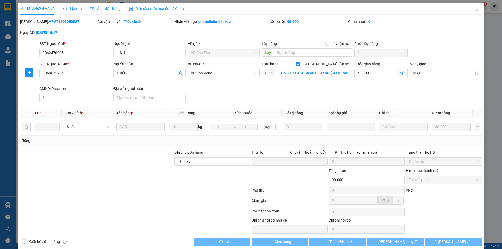
click at [67, 11] on div "Lịch sử" at bounding box center [72, 9] width 19 height 6
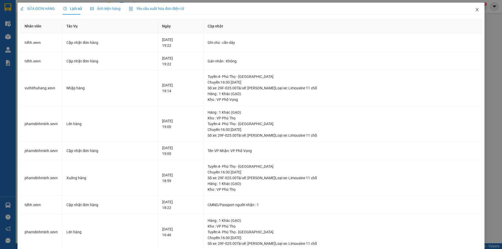
click at [475, 9] on icon "close" at bounding box center [477, 10] width 4 height 4
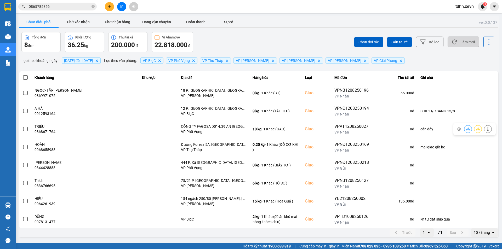
click at [461, 42] on button "Làm mới" at bounding box center [463, 42] width 32 height 11
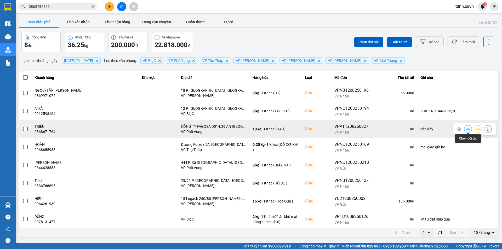
click at [470, 130] on button at bounding box center [467, 128] width 7 height 9
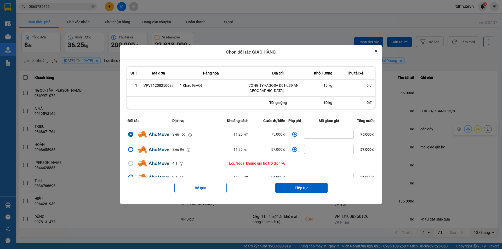
click at [418, 130] on div "ver: 0.0.137 Chưa điều phối Chờ xác nhận Chờ nhận hàng Đang vận chuyển Hoàn thà…" at bounding box center [258, 127] width 481 height 222
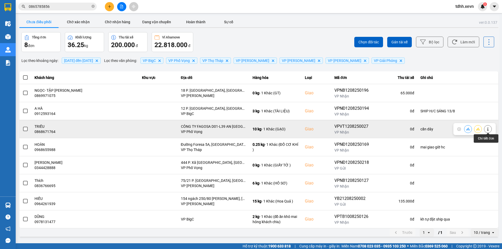
click at [484, 129] on button at bounding box center [487, 128] width 7 height 9
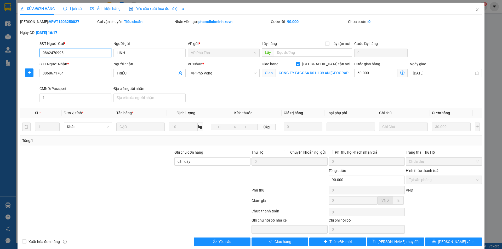
click at [77, 51] on input "0862470995" at bounding box center [75, 53] width 72 height 8
click at [475, 11] on icon "close" at bounding box center [476, 9] width 3 height 3
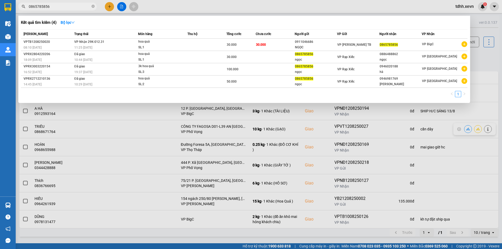
click at [60, 5] on input "0865785856" at bounding box center [60, 7] width 62 height 6
paste input "2470995"
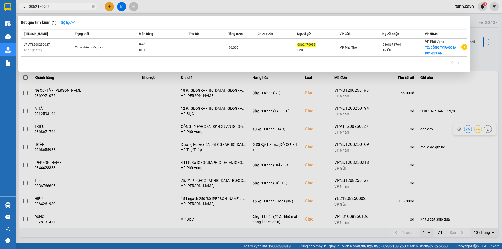
type input "0862470995"
click at [449, 135] on div at bounding box center [251, 124] width 502 height 249
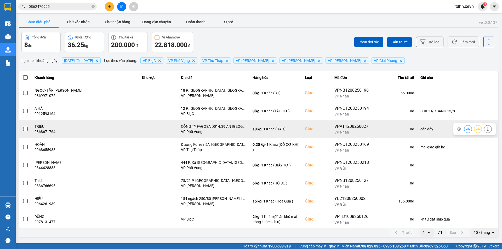
click at [491, 129] on button at bounding box center [487, 128] width 7 height 9
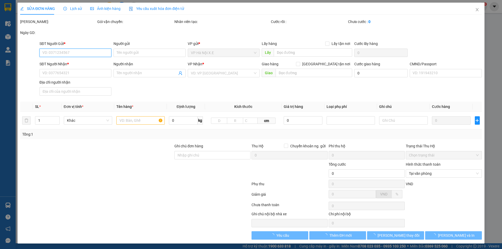
type input "0862470995"
type input "LINH"
type input "0868671764"
type input "TRIỀU"
checkbox input "true"
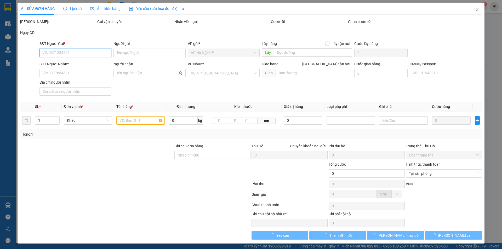
type input "CÔNG TY FAGOSA D01-L39 AN PHƯỢNG DƯƠNG NỘI HÀ ĐÔNG"
type input "1"
type input "cần dây"
type input "90.000"
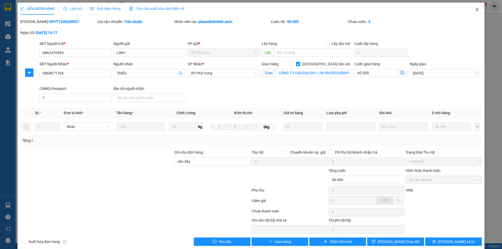
click at [471, 13] on span "Close" at bounding box center [477, 10] width 15 height 15
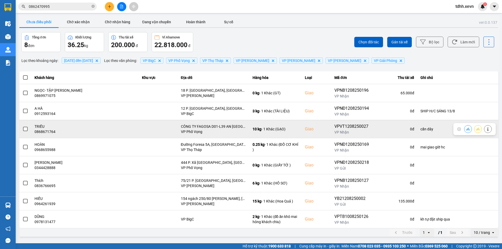
click at [463, 128] on div at bounding box center [474, 129] width 42 height 12
click at [469, 130] on icon at bounding box center [468, 129] width 4 height 4
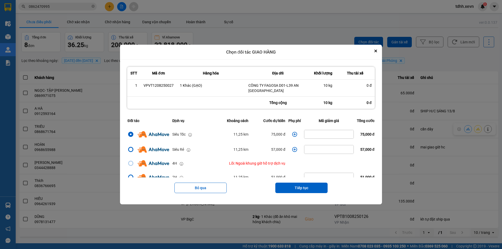
click at [292, 134] on icon "dialog" at bounding box center [294, 134] width 5 height 5
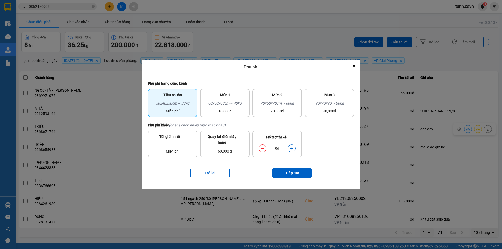
click at [290, 147] on icon "dialog" at bounding box center [292, 149] width 4 height 4
click at [288, 175] on button "Tiếp tục" at bounding box center [291, 173] width 39 height 10
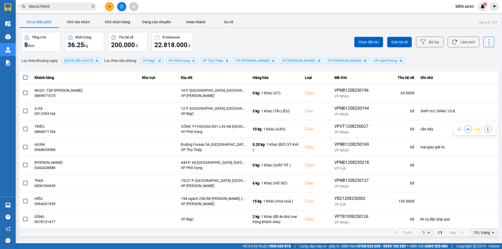
click at [412, 166] on div "ver: 0.0.137 Chưa điều phối Chờ xác nhận Chờ nhận hàng Đang vận chuyển Hoàn thà…" at bounding box center [258, 127] width 481 height 222
click at [465, 37] on button "Làm mới" at bounding box center [463, 42] width 32 height 11
click at [271, 46] on div "Chọn đối tác Gán tài xế Bộ lọc Làm mới" at bounding box center [376, 42] width 236 height 20
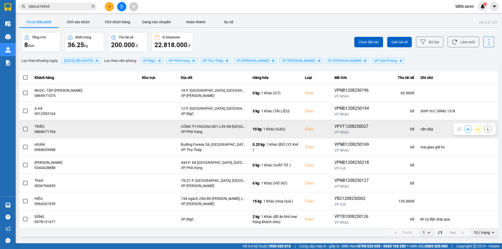
click at [468, 131] on button at bounding box center [467, 128] width 7 height 9
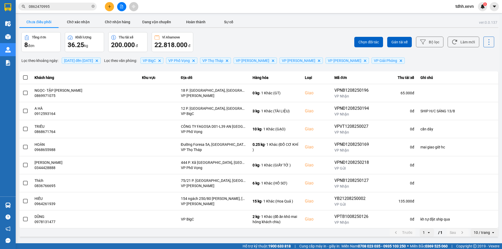
click at [408, 156] on div "ver: 0.0.137 Chưa điều phối Chờ xác nhận Chờ nhận hàng Đang vận chuyển Hoàn thà…" at bounding box center [258, 127] width 481 height 222
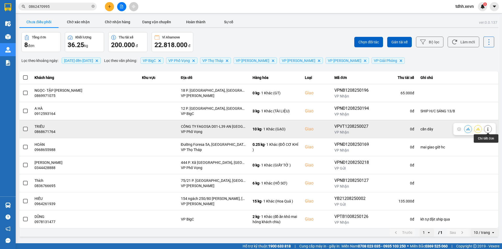
click at [486, 128] on icon at bounding box center [488, 129] width 4 height 4
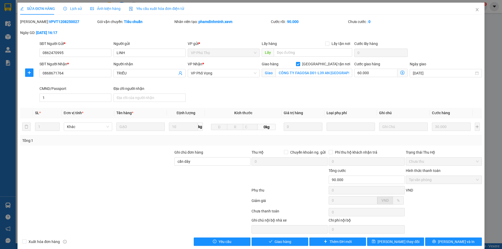
click at [74, 7] on span "Lịch sử" at bounding box center [72, 9] width 19 height 4
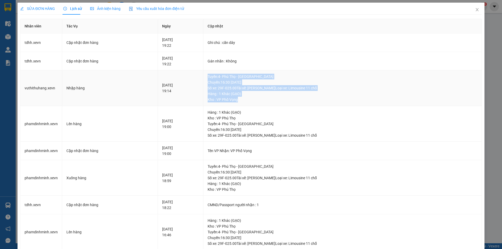
drag, startPoint x: 193, startPoint y: 90, endPoint x: 227, endPoint y: 123, distance: 47.1
click at [238, 105] on tr "vuthithuhang.xevn Nhập hàng 12-08-2025 19:14 Tuyến : 4- Phú Thọ - Ga Chuyến: 16…" at bounding box center [250, 88] width 461 height 36
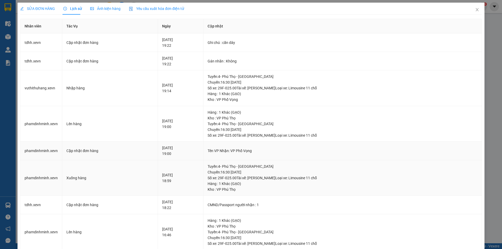
drag, startPoint x: 218, startPoint y: 142, endPoint x: 204, endPoint y: 163, distance: 25.2
click at [218, 143] on td "Tên VP Nhận: VP Phố Vọng" at bounding box center [342, 151] width 278 height 19
drag, startPoint x: 210, startPoint y: 151, endPoint x: 232, endPoint y: 155, distance: 22.6
click at [229, 153] on div "Tên VP Nhận: VP Phố Vọng" at bounding box center [342, 151] width 270 height 6
drag, startPoint x: 244, startPoint y: 153, endPoint x: 81, endPoint y: 149, distance: 163.1
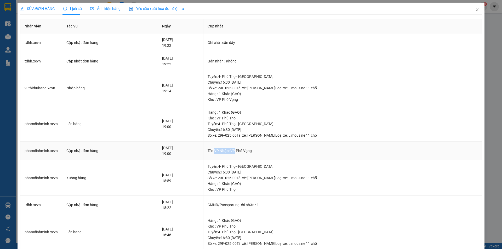
click at [96, 149] on tr "phamdinhminh.xevn Cập nhật đơn hàng 12-08-2025 19:00 Tên VP Nhận: VP Phố Vọng" at bounding box center [250, 151] width 461 height 19
drag, startPoint x: 75, startPoint y: 149, endPoint x: 218, endPoint y: 151, distance: 142.4
click at [210, 151] on tr "phamdinhminh.xevn Cập nhật đơn hàng 12-08-2025 19:00 Tên VP Nhận: VP Phố Vọng" at bounding box center [250, 151] width 461 height 19
drag, startPoint x: 234, startPoint y: 151, endPoint x: 171, endPoint y: 149, distance: 63.8
click at [183, 149] on tr "phamdinhminh.xevn Cập nhật đơn hàng 12-08-2025 19:00 Tên VP Nhận: VP Phố Vọng" at bounding box center [250, 151] width 461 height 19
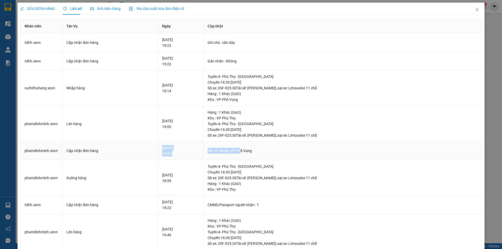
drag, startPoint x: 142, startPoint y: 149, endPoint x: 254, endPoint y: 151, distance: 111.8
click at [249, 151] on tr "phamdinhminh.xevn Cập nhật đơn hàng 12-08-2025 19:00 Tên VP Nhận: VP Phố Vọng" at bounding box center [250, 151] width 461 height 19
click at [258, 151] on div "Tên VP Nhận: VP Phố Vọng" at bounding box center [342, 151] width 270 height 6
drag, startPoint x: 257, startPoint y: 152, endPoint x: 184, endPoint y: 153, distance: 72.6
click at [186, 153] on tr "phamdinhminh.xevn Cập nhật đơn hàng 12-08-2025 19:00 Tên VP Nhận: VP Phố Vọng" at bounding box center [250, 151] width 461 height 19
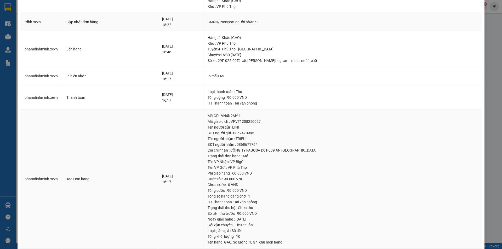
scroll to position [193, 0]
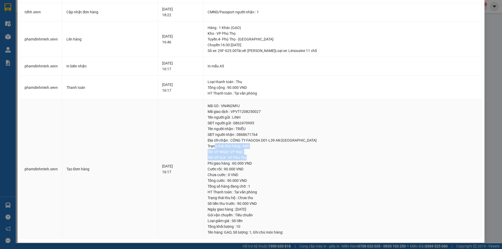
drag, startPoint x: 211, startPoint y: 147, endPoint x: 254, endPoint y: 155, distance: 44.5
click at [254, 155] on td "Mã GD : VN4N2MYJ Mã giao dịch : VPVT1208250027 Tên người gửi : LINH SĐT người g…" at bounding box center [342, 169] width 278 height 139
click at [234, 156] on div "Tên VP Gửi : VP Phú Thọ" at bounding box center [342, 158] width 270 height 6
drag, startPoint x: 205, startPoint y: 151, endPoint x: 242, endPoint y: 150, distance: 37.1
click at [242, 150] on div "Tên VP Nhận: VP BigC" at bounding box center [342, 152] width 270 height 6
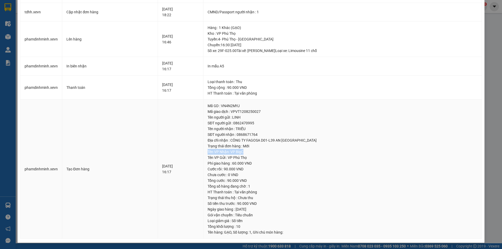
drag, startPoint x: 203, startPoint y: 151, endPoint x: 239, endPoint y: 151, distance: 36.1
click at [239, 151] on div "Tên VP Nhận: VP BigC" at bounding box center [342, 152] width 270 height 6
click at [253, 155] on div "Tên VP Gửi : VP Phú Thọ" at bounding box center [342, 158] width 270 height 6
drag, startPoint x: 245, startPoint y: 153, endPoint x: 196, endPoint y: 153, distance: 49.6
click at [203, 153] on td "Mã GD : VN4N2MYJ Mã giao dịch : VPVT1208250027 Tên người gửi : LINH SĐT người g…" at bounding box center [342, 169] width 278 height 139
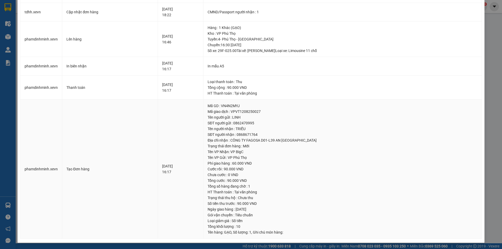
click at [193, 153] on td "12-08-2025 16:17" at bounding box center [181, 169] width 46 height 139
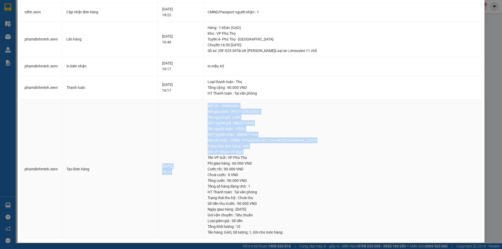
drag, startPoint x: 192, startPoint y: 153, endPoint x: 275, endPoint y: 149, distance: 82.6
click at [275, 149] on tr "phamdinhminh.xevn Tạo Đơn hàng 12-08-2025 16:17 Mã GD : VN4N2MYJ Mã giao dịch :…" at bounding box center [250, 169] width 461 height 139
click at [275, 149] on div "Tên VP Nhận: VP BigC" at bounding box center [342, 152] width 270 height 6
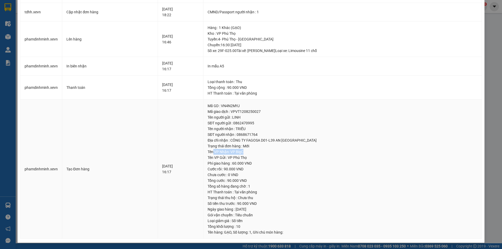
drag, startPoint x: 252, startPoint y: 150, endPoint x: 206, endPoint y: 152, distance: 46.3
click at [207, 152] on div "Tên VP Nhận: VP BigC" at bounding box center [342, 152] width 270 height 6
drag, startPoint x: 204, startPoint y: 152, endPoint x: 251, endPoint y: 152, distance: 46.5
click at [250, 152] on div "Tên VP Nhận: VP BigC" at bounding box center [342, 152] width 270 height 6
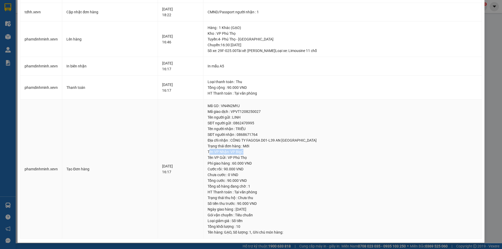
click at [251, 152] on div "Tên VP Nhận: VP BigC" at bounding box center [342, 152] width 270 height 6
drag, startPoint x: 243, startPoint y: 151, endPoint x: 206, endPoint y: 150, distance: 36.9
click at [211, 151] on div "Tên VP Nhận: VP BigC" at bounding box center [342, 152] width 270 height 6
click at [207, 150] on div "Tên VP Nhận: VP BigC" at bounding box center [342, 152] width 270 height 6
drag, startPoint x: 206, startPoint y: 150, endPoint x: 256, endPoint y: 151, distance: 50.2
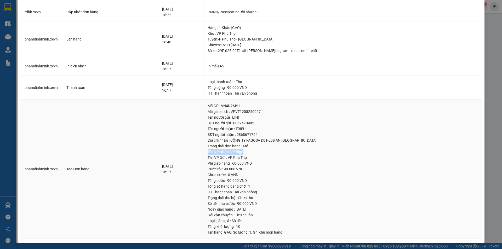
click at [256, 151] on div "Tên VP Nhận: VP BigC" at bounding box center [342, 152] width 270 height 6
click at [207, 151] on div "Tên VP Nhận: VP BigC" at bounding box center [342, 152] width 270 height 6
drag, startPoint x: 205, startPoint y: 151, endPoint x: 237, endPoint y: 153, distance: 32.2
click at [236, 153] on div "Tên VP Nhận: VP BigC" at bounding box center [342, 152] width 270 height 6
click at [237, 153] on div "Tên VP Nhận: VP BigC" at bounding box center [342, 152] width 270 height 6
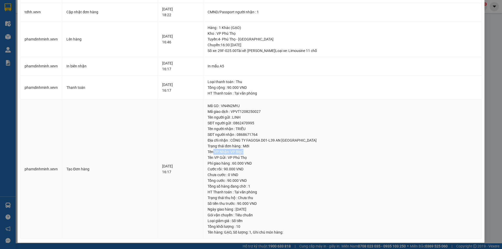
drag, startPoint x: 237, startPoint y: 153, endPoint x: 204, endPoint y: 152, distance: 33.7
click at [207, 152] on div "Tên VP Nhận: VP BigC" at bounding box center [342, 152] width 270 height 6
click at [191, 151] on td "12-08-2025 16:17" at bounding box center [181, 169] width 46 height 139
drag, startPoint x: 274, startPoint y: 155, endPoint x: 291, endPoint y: 157, distance: 17.3
click at [290, 156] on td "Mã GD : VN4N2MYJ Mã giao dịch : VPVT1208250027 Tên người gửi : LINH SĐT người g…" at bounding box center [342, 169] width 278 height 139
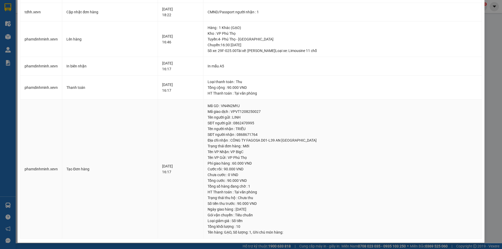
click at [197, 150] on tr "phamdinhminh.xevn Tạo Đơn hàng 12-08-2025 16:17 Mã GD : VN4N2MYJ Mã giao dịch :…" at bounding box center [250, 169] width 461 height 139
drag, startPoint x: 235, startPoint y: 152, endPoint x: 188, endPoint y: 148, distance: 47.5
click at [203, 151] on td "Mã GD : VN4N2MYJ Mã giao dịch : VPVT1208250027 Tên người gửi : LINH SĐT người g…" at bounding box center [342, 169] width 278 height 139
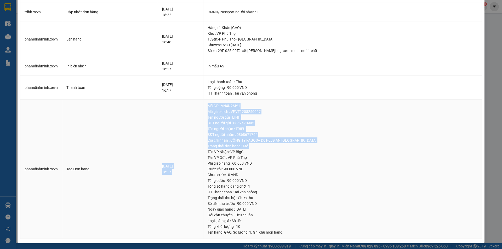
drag, startPoint x: 188, startPoint y: 148, endPoint x: 332, endPoint y: 150, distance: 143.4
click at [326, 149] on tr "phamdinhminh.xevn Tạo Đơn hàng 12-08-2025 16:17 Mã GD : VN4N2MYJ Mã giao dịch :…" at bounding box center [250, 169] width 461 height 139
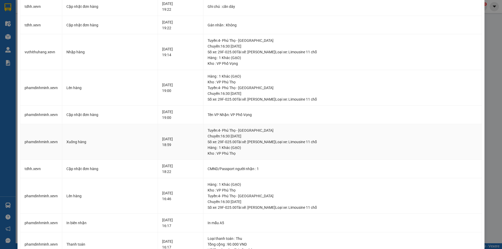
scroll to position [0, 0]
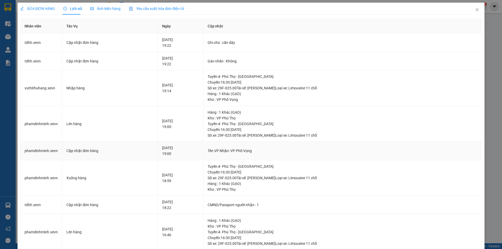
click at [383, 146] on td "Tên VP Nhận: VP Phố Vọng" at bounding box center [342, 151] width 278 height 19
click at [471, 13] on span "Close" at bounding box center [477, 10] width 15 height 15
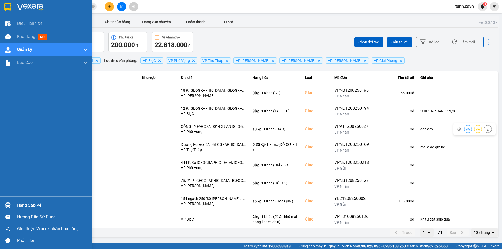
drag, startPoint x: 65, startPoint y: 4, endPoint x: 102, endPoint y: 8, distance: 36.7
click at [66, 4] on div at bounding box center [52, 7] width 71 height 8
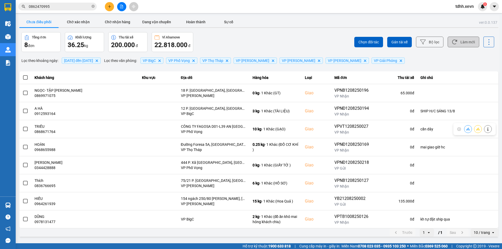
click at [462, 42] on button "Làm mới" at bounding box center [463, 42] width 32 height 11
click at [292, 40] on div "Chọn đối tác Gán tài xế Bộ lọc Làm mới" at bounding box center [376, 42] width 236 height 20
click at [458, 45] on button "Làm mới" at bounding box center [463, 42] width 32 height 11
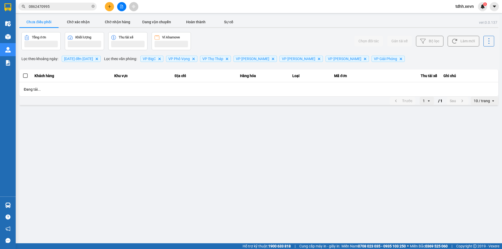
click at [247, 43] on div "Tổng đơn Khối lượng Thu tài xế Ví Ahamove" at bounding box center [139, 41] width 236 height 18
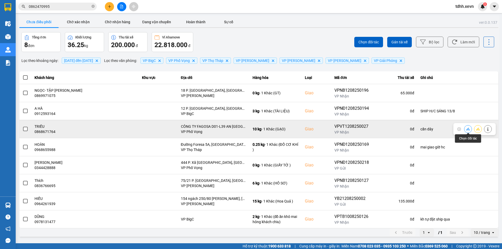
click at [468, 129] on icon at bounding box center [468, 129] width 4 height 3
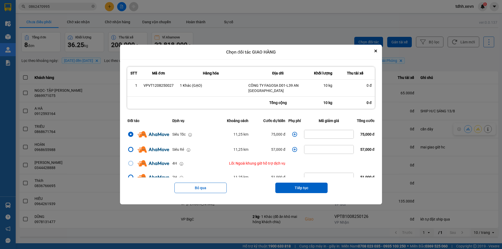
click at [427, 144] on div "ver: 0.0.137 Chưa điều phối Chờ xác nhận Chờ nhận hàng Đang vận chuyển Hoàn thà…" at bounding box center [258, 127] width 481 height 222
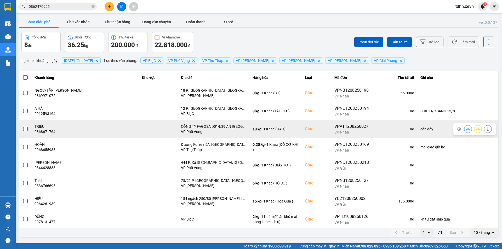
click at [466, 129] on button at bounding box center [467, 128] width 7 height 9
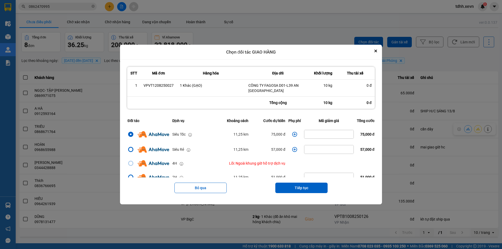
click at [292, 135] on icon "dialog" at bounding box center [294, 134] width 5 height 5
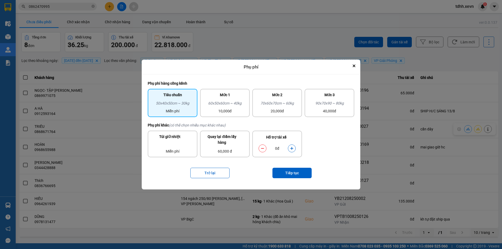
click at [292, 149] on icon "dialog" at bounding box center [291, 148] width 3 height 3
click at [293, 176] on button "Tiếp tục" at bounding box center [291, 173] width 39 height 10
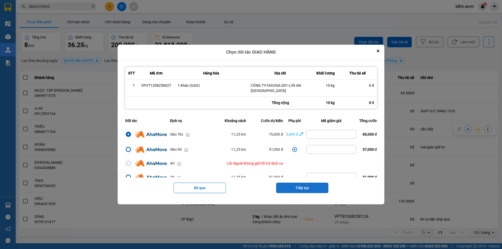
click at [308, 190] on button "Tiếp tục" at bounding box center [302, 188] width 52 height 10
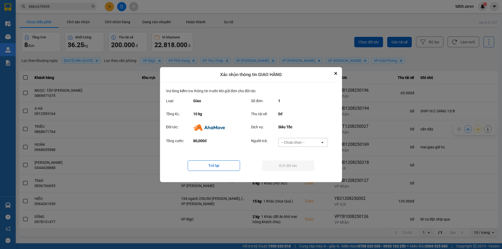
click at [296, 137] on div "Tổng cước: 80,000đ Người trả: -- Chưa chọn -- open" at bounding box center [251, 144] width 170 height 16
click at [294, 142] on div "-- Chưa chọn --" at bounding box center [293, 142] width 24 height 5
click at [297, 172] on span "Ví Ahamove" at bounding box center [292, 172] width 21 height 5
click at [303, 169] on button "Gửi đối tác" at bounding box center [288, 165] width 52 height 10
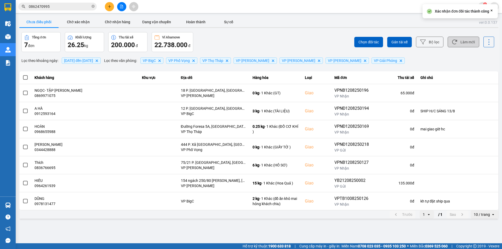
click at [456, 41] on icon at bounding box center [454, 42] width 5 height 5
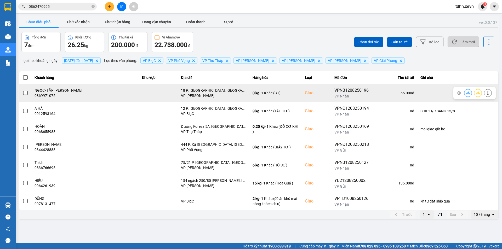
click at [37, 94] on div "0869971075" at bounding box center [84, 95] width 101 height 5
click at [42, 95] on div "0869971075" at bounding box center [84, 95] width 101 height 5
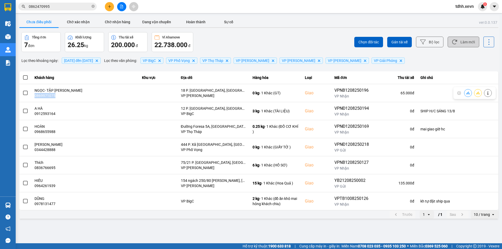
copy div "0869971075"
click at [71, 6] on input "0862470995" at bounding box center [60, 7] width 62 height 6
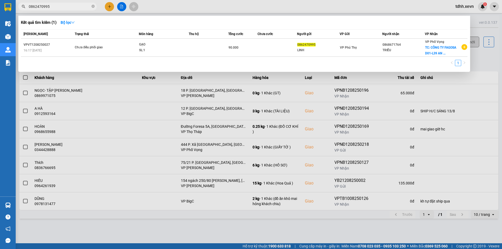
paste input "997107"
click at [71, 6] on input "0862470995" at bounding box center [60, 7] width 62 height 6
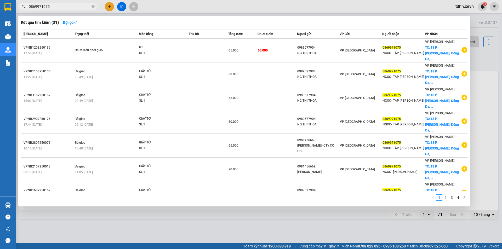
type input "0869971075"
click at [491, 85] on div at bounding box center [251, 124] width 502 height 249
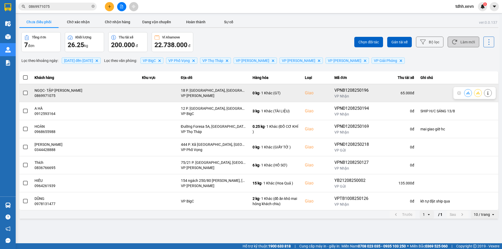
click at [487, 92] on icon at bounding box center [488, 93] width 4 height 4
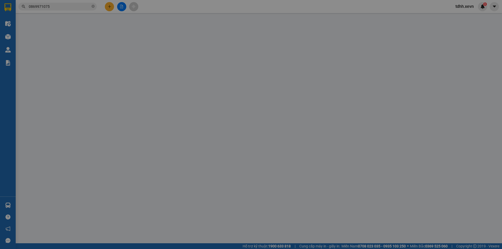
type input "0989577904"
type input "NG THỊ THOA"
type input "0869971075"
type input "NGỌC- TẬP [PERSON_NAME]"
checkbox input "true"
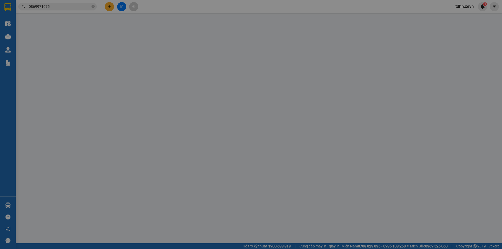
type input "18 P. [GEOGRAPHIC_DATA], [GEOGRAPHIC_DATA], [GEOGRAPHIC_DATA]"
type input "1"
type input "65.000"
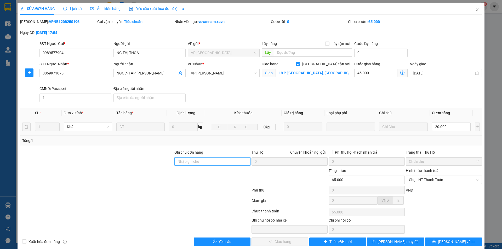
click at [209, 165] on input "Ghi chú đơn hàng" at bounding box center [212, 161] width 76 height 8
type input "mai ship gi"
click at [470, 13] on span "Close" at bounding box center [477, 10] width 15 height 15
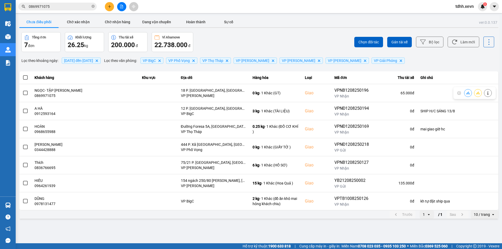
click at [59, 8] on input "0869971075" at bounding box center [60, 7] width 62 height 6
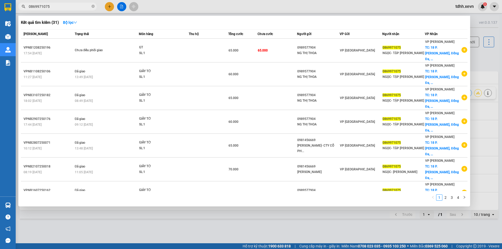
scroll to position [28, 0]
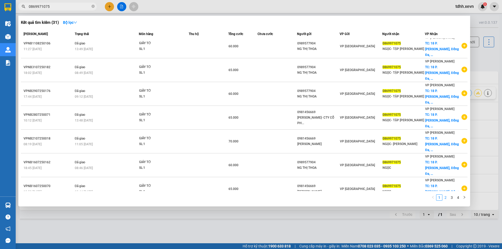
click at [447, 198] on link "2" at bounding box center [445, 198] width 6 height 6
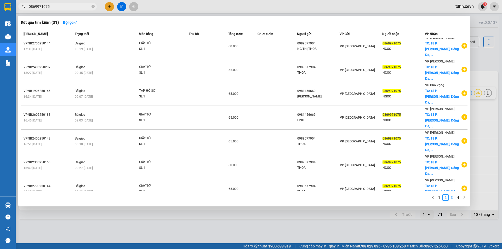
click at [454, 197] on link "3" at bounding box center [452, 198] width 6 height 6
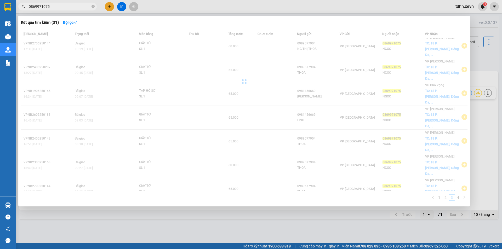
scroll to position [0, 0]
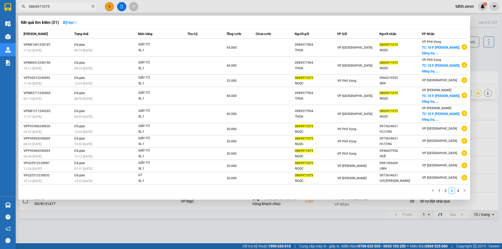
click at [362, 230] on div at bounding box center [251, 124] width 502 height 249
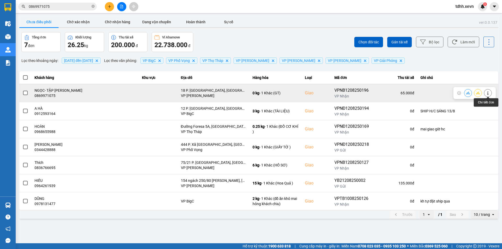
click at [490, 95] on button at bounding box center [487, 92] width 7 height 9
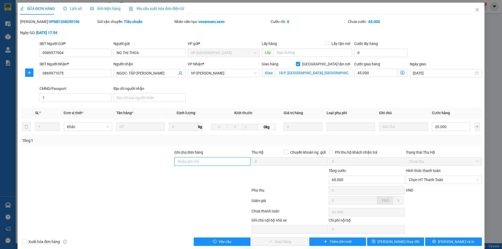
click at [202, 161] on input "Ghi chú đơn hàng" at bounding box center [212, 161] width 76 height 8
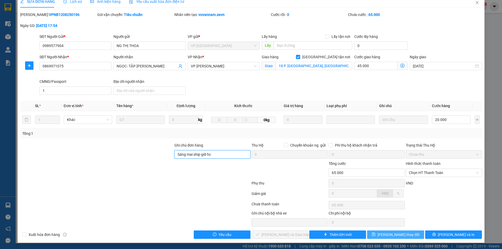
type input "Sáng mai ship giờ hc"
click at [398, 236] on span "[PERSON_NAME] thay đổi" at bounding box center [398, 235] width 42 height 6
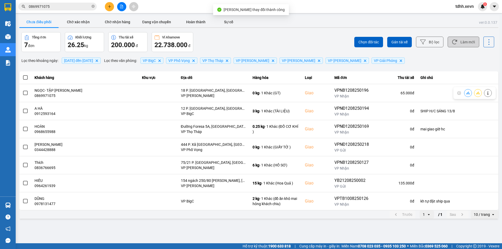
click at [464, 40] on button "Làm mới" at bounding box center [463, 42] width 32 height 11
click at [460, 40] on button "Làm mới" at bounding box center [463, 42] width 32 height 11
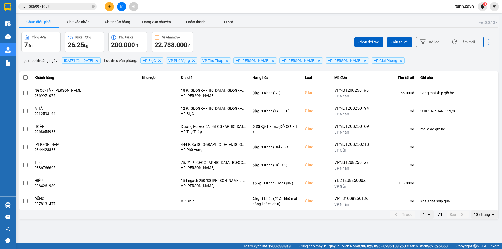
click at [276, 40] on div "Chọn đối tác Gán tài xế Bộ lọc Làm mới" at bounding box center [376, 42] width 236 height 20
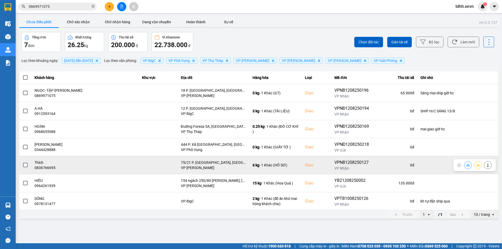
click at [52, 168] on div "0836766695" at bounding box center [84, 167] width 101 height 5
copy div "0836766695"
click at [489, 165] on button at bounding box center [487, 164] width 7 height 9
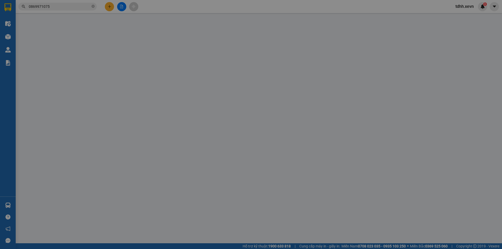
type input "0335321332"
type input "HIẾU"
type input "0836766695"
type input "Thích"
checkbox input "true"
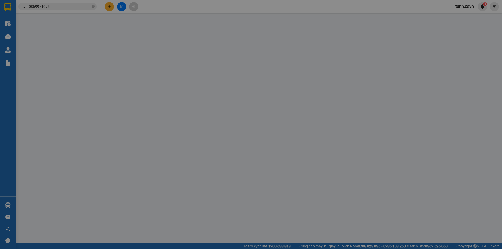
type input "75/21 P. [GEOGRAPHIC_DATA], [GEOGRAPHIC_DATA], [GEOGRAPHIC_DATA], [GEOGRAPHIC_D…"
type input "037087002827"
type input "75.000"
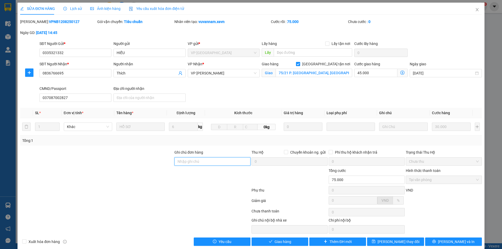
click at [234, 163] on input "Ghi chú đơn hàng" at bounding box center [212, 161] width 76 height 8
click at [202, 159] on input "Sáng" at bounding box center [212, 161] width 76 height 8
type input "sáng mai ship giờ hc"
click at [386, 239] on button "[PERSON_NAME] thay đổi" at bounding box center [395, 242] width 57 height 8
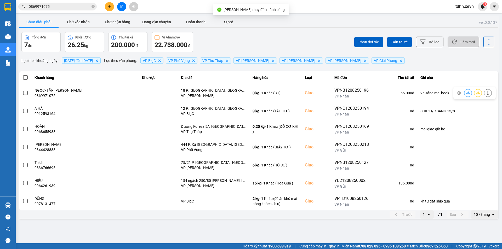
click at [466, 43] on button "Làm mới" at bounding box center [463, 42] width 32 height 11
click at [464, 43] on button "Làm mới" at bounding box center [463, 42] width 32 height 11
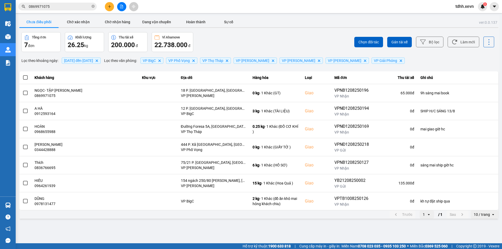
click at [70, 9] on input "0869971075" at bounding box center [60, 7] width 62 height 6
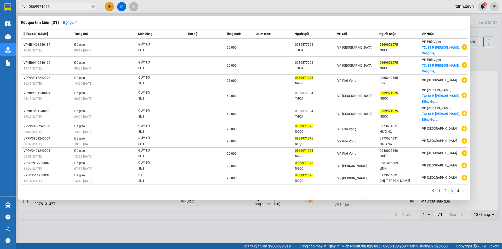
click at [70, 9] on input "0869971075" at bounding box center [60, 7] width 62 height 6
paste input "914940456"
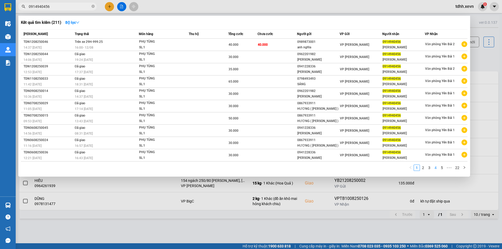
click at [435, 168] on link "4" at bounding box center [435, 168] width 6 height 6
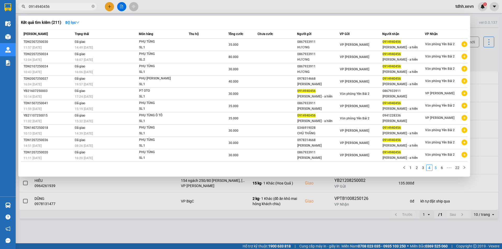
click at [435, 168] on link "5" at bounding box center [435, 168] width 6 height 6
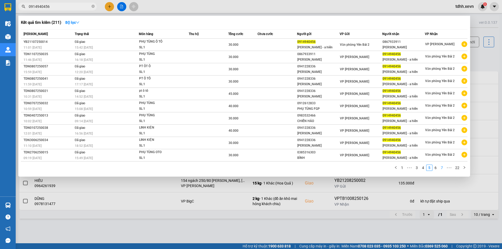
click at [444, 168] on link "7" at bounding box center [442, 168] width 6 height 6
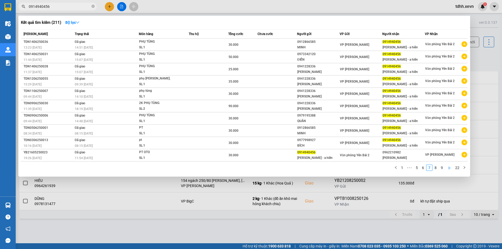
click at [449, 168] on span "•••" at bounding box center [449, 168] width 8 height 6
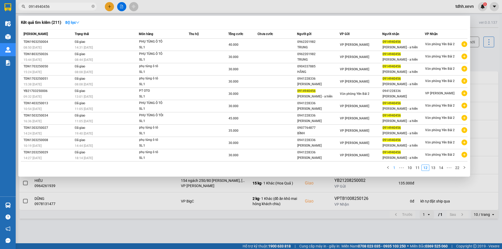
click at [395, 170] on link "1" at bounding box center [394, 168] width 6 height 6
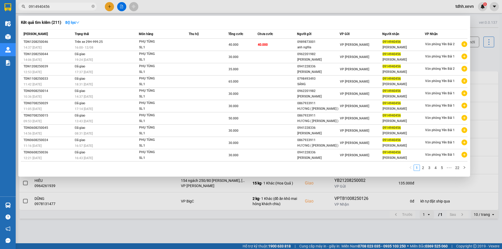
click at [405, 191] on div at bounding box center [251, 124] width 502 height 249
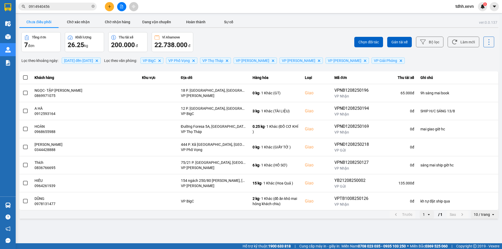
click at [63, 6] on input "0914940456" at bounding box center [60, 7] width 62 height 6
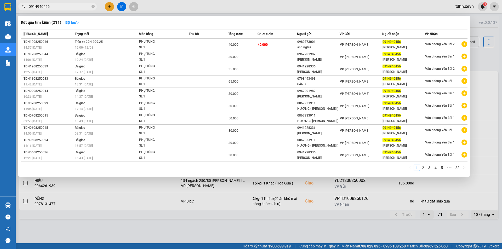
click at [61, 9] on input "0914940456" at bounding box center [60, 7] width 62 height 6
click at [61, 8] on input "0914940456" at bounding box center [60, 7] width 62 height 6
paste input "372076539"
click at [118, 20] on div "Kết quả tìm kiếm ( 211 ) Bộ lọc" at bounding box center [244, 22] width 446 height 8
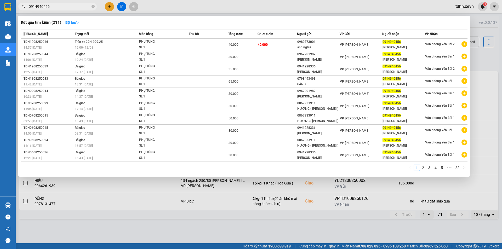
click at [220, 18] on div "Kết quả tìm kiếm ( 211 ) Bộ lọc Mã ĐH Trạng thái Món hàng Thu hộ Tổng cước Chưa…" at bounding box center [243, 96] width 451 height 161
click at [260, 232] on div at bounding box center [251, 124] width 502 height 249
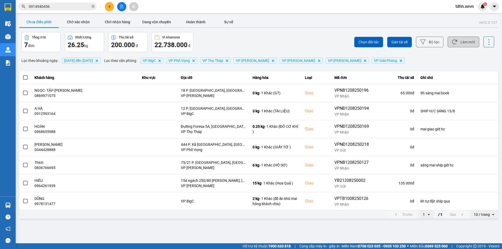
click at [455, 40] on icon at bounding box center [453, 41] width 5 height 5
click at [466, 42] on button "Làm mới" at bounding box center [463, 42] width 32 height 11
click at [329, 28] on div "Chưa điều phối Chờ xác nhận Chờ nhận hàng Đang vận chuyển Hoàn thành Sự cố" at bounding box center [258, 23] width 479 height 12
click at [90, 20] on button "Chờ xác nhận" at bounding box center [78, 22] width 39 height 10
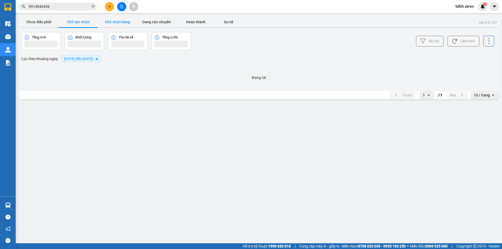
click at [116, 22] on button "Chờ nhận hàng" at bounding box center [117, 22] width 39 height 10
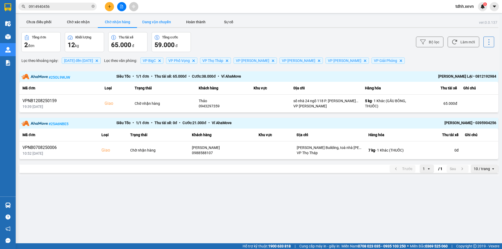
click at [157, 22] on button "Đang vận chuyển" at bounding box center [156, 22] width 39 height 10
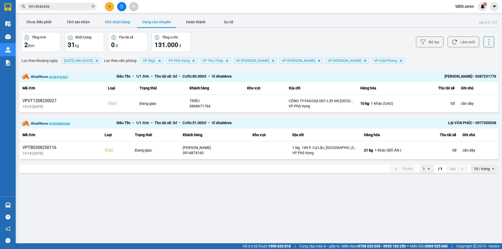
click at [118, 21] on button "Chờ nhận hàng" at bounding box center [117, 22] width 39 height 10
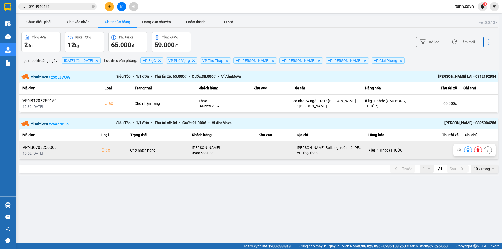
click at [198, 151] on div "0988588107" at bounding box center [222, 152] width 60 height 5
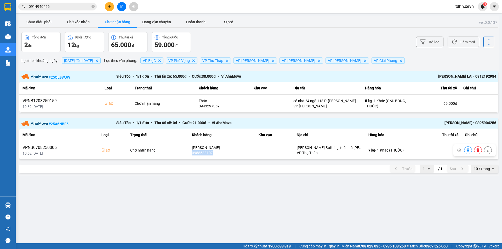
copy div "0988588107"
click at [66, 6] on input "0914940456" at bounding box center [60, 7] width 62 height 6
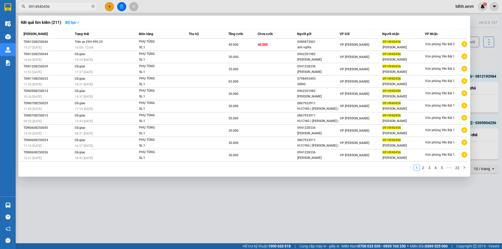
click at [66, 6] on input "0914940456" at bounding box center [60, 7] width 62 height 6
paste input "88588107"
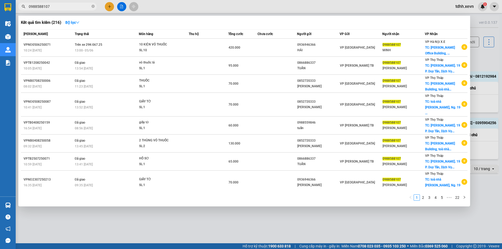
click at [227, 224] on div at bounding box center [251, 124] width 502 height 249
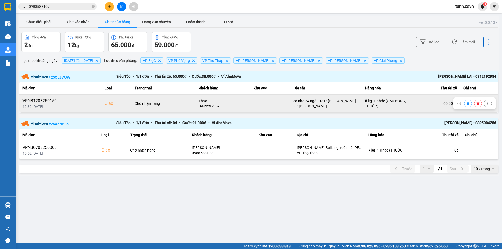
click at [210, 107] on div "0943297359" at bounding box center [223, 105] width 49 height 5
copy div "0943297359"
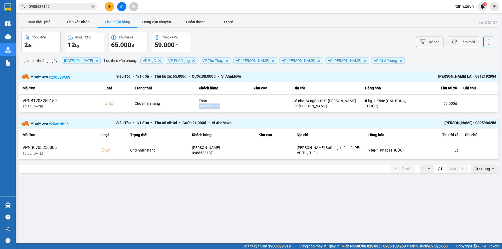
click at [63, 5] on input "0988588107" at bounding box center [60, 7] width 62 height 6
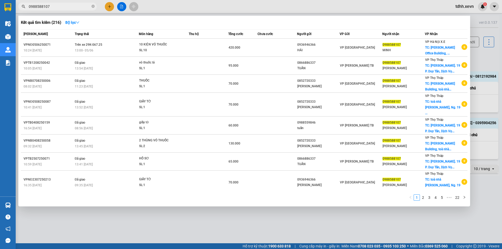
click at [63, 5] on input "0988588107" at bounding box center [60, 7] width 62 height 6
paste input "43297359"
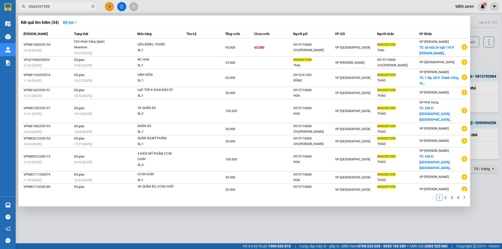
click at [208, 3] on div at bounding box center [251, 124] width 502 height 249
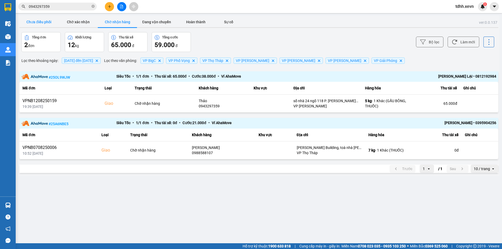
click at [40, 21] on button "Chưa điều phối" at bounding box center [38, 22] width 39 height 10
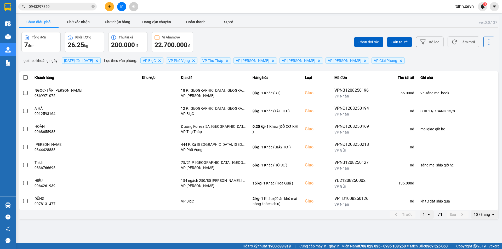
click at [471, 36] on div "Chọn đối tác Gán tài xế Bộ lọc Làm mới" at bounding box center [376, 42] width 236 height 20
click at [470, 41] on button "Làm mới" at bounding box center [463, 42] width 32 height 11
click at [84, 21] on button "Chờ xác nhận" at bounding box center [78, 22] width 39 height 10
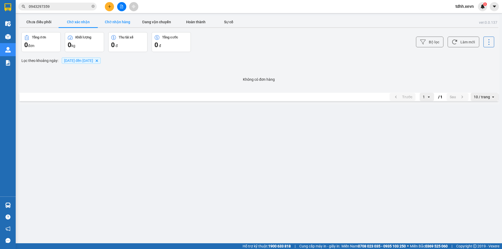
click at [118, 23] on button "Chờ nhận hàng" at bounding box center [117, 22] width 39 height 10
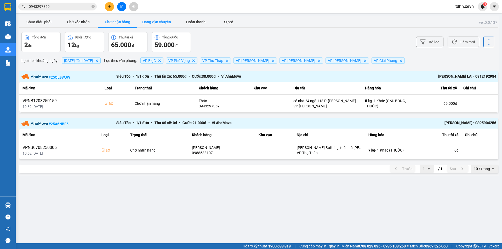
click at [156, 20] on button "Đang vận chuyển" at bounding box center [156, 22] width 39 height 10
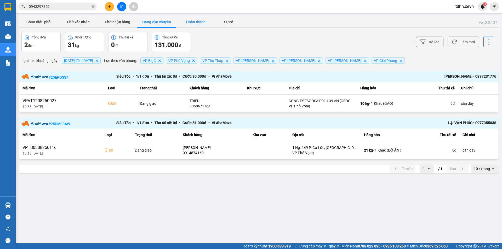
click at [195, 20] on button "Hoàn thành" at bounding box center [195, 22] width 39 height 10
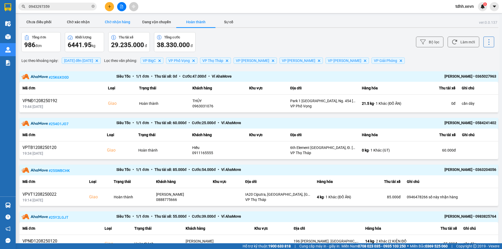
click at [121, 24] on button "Chờ nhận hàng" at bounding box center [117, 22] width 39 height 10
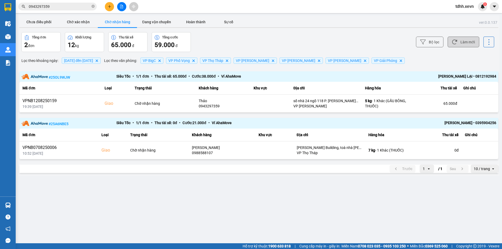
click at [461, 44] on button "Làm mới" at bounding box center [463, 42] width 32 height 11
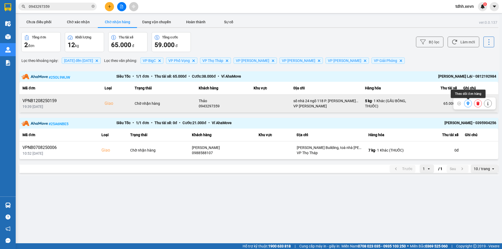
click at [465, 103] on button at bounding box center [467, 103] width 7 height 9
click at [469, 41] on button "Làm mới" at bounding box center [463, 42] width 32 height 11
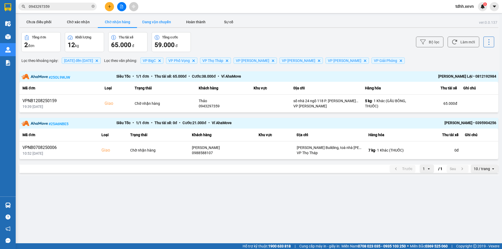
click at [147, 24] on button "Đang vận chuyển" at bounding box center [156, 22] width 39 height 10
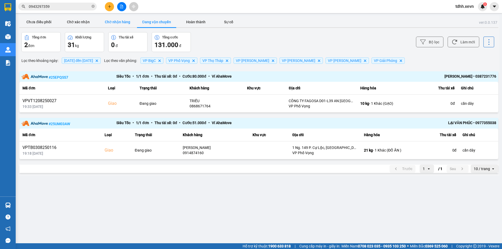
click at [120, 23] on button "Chờ nhận hàng" at bounding box center [117, 22] width 39 height 10
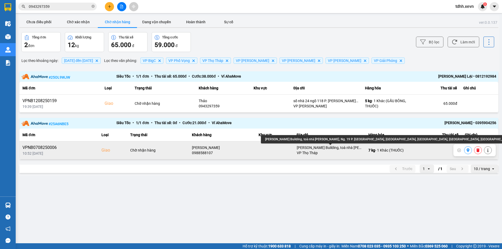
click at [337, 148] on div "Kim Hoan Building, toà nhà Kim Hoàn, Ng. 19 P. Duy Tân, Mỹ Đình, Cầu Giấy, Hà N…" at bounding box center [329, 147] width 65 height 5
copy div "Kim Hoan Building, toà nhà Kim Hoàn, Ng. 19 P. Duy Tân, Mỹ Đình, Cầu Giấy, Hà N…"
click at [337, 148] on div "Kim Hoan Building, toà nhà Kim Hoàn, Ng. 19 P. Duy Tân, Mỹ Đình, Cầu Giấy, Hà N…" at bounding box center [329, 147] width 65 height 5
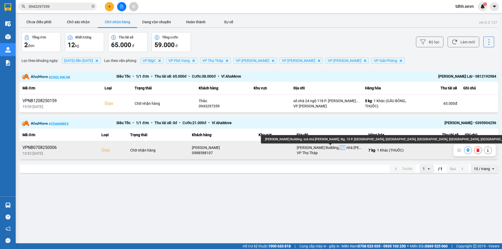
click at [337, 148] on div "Kim Hoan Building, toà nhà Kim Hoàn, Ng. 19 P. Duy Tân, Mỹ Đình, Cầu Giấy, Hà N…" at bounding box center [329, 147] width 65 height 5
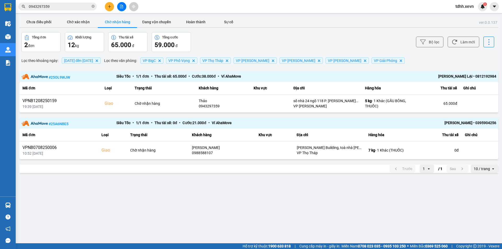
click at [66, 3] on span "0943297359" at bounding box center [57, 7] width 78 height 8
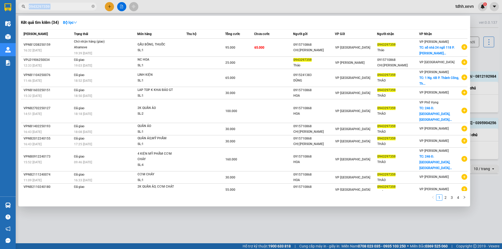
click at [66, 3] on span "0943297359" at bounding box center [57, 7] width 78 height 8
click at [264, 217] on div at bounding box center [251, 124] width 502 height 249
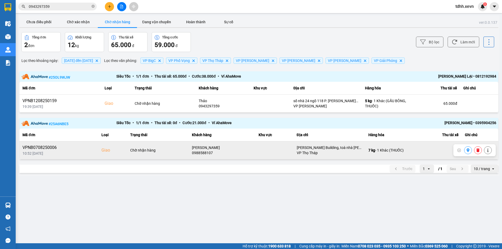
click at [196, 152] on div "0988588107" at bounding box center [222, 152] width 60 height 5
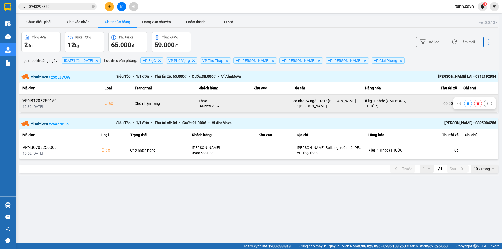
click at [213, 106] on div "0943297359" at bounding box center [223, 105] width 49 height 5
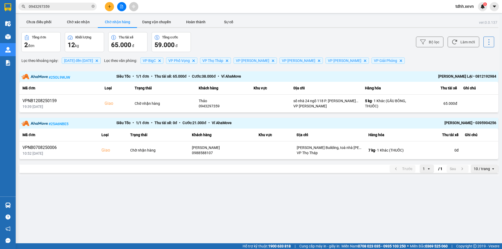
click at [73, 5] on input "0943297359" at bounding box center [60, 7] width 62 height 6
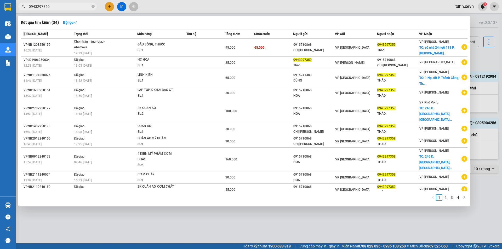
click at [73, 5] on input "0943297359" at bounding box center [60, 7] width 62 height 6
click at [312, 219] on div at bounding box center [251, 124] width 502 height 249
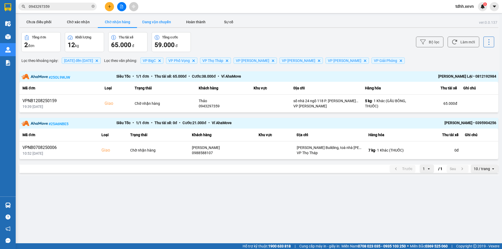
click at [166, 20] on button "Đang vận chuyển" at bounding box center [156, 22] width 39 height 10
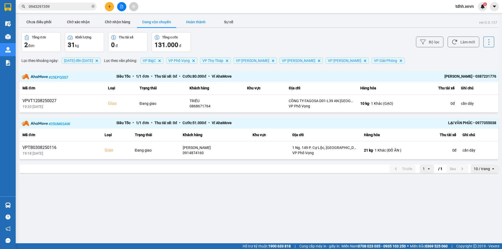
click at [196, 20] on button "Hoàn thành" at bounding box center [195, 22] width 39 height 10
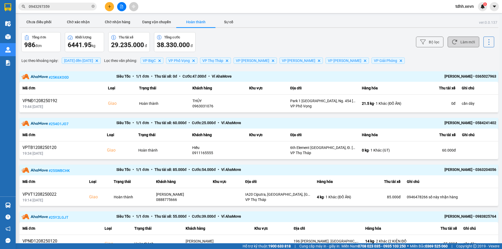
click at [459, 47] on button "Làm mới" at bounding box center [463, 42] width 32 height 11
click at [263, 41] on div "Bộ lọc Làm mới" at bounding box center [376, 42] width 236 height 20
click at [160, 19] on button "Đang vận chuyển" at bounding box center [156, 22] width 39 height 10
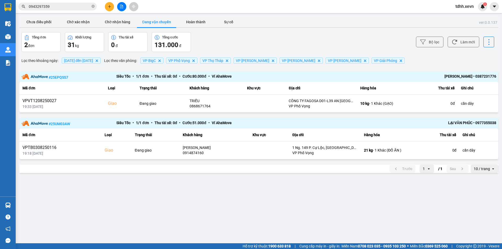
click at [187, 16] on div "ver: 0.0.137 Chưa điều phối Chờ xác nhận Chờ nhận hàng Đang vận chuyển Hoàn thà…" at bounding box center [258, 96] width 481 height 160
click at [189, 22] on button "Hoàn thành" at bounding box center [195, 22] width 39 height 10
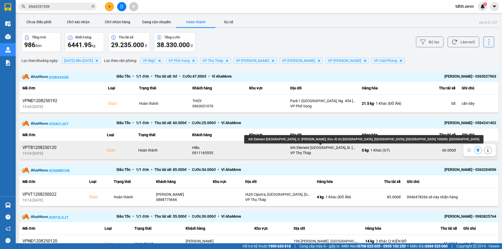
click at [325, 147] on div "6th Element Tây Hồ Tây, Đ. Nguyễn Văn Huyên, Khu đô thị Tây Hồ Tây, Tây Hồ, Hà …" at bounding box center [322, 147] width 65 height 5
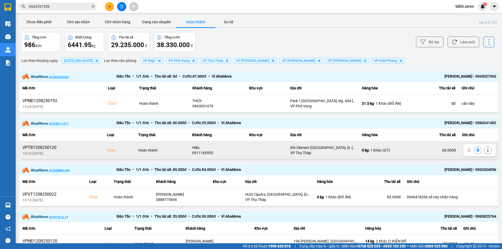
click at [358, 152] on td "0 kg - 1 Khác (GT)" at bounding box center [384, 150] width 52 height 18
click at [202, 152] on div "0911165555" at bounding box center [217, 152] width 51 height 5
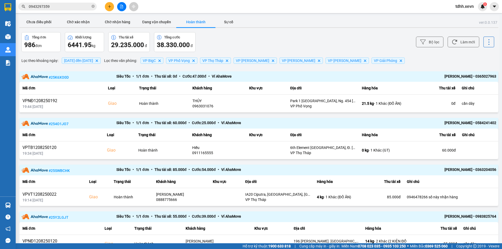
click at [47, 5] on input "0943297359" at bounding box center [60, 7] width 62 height 6
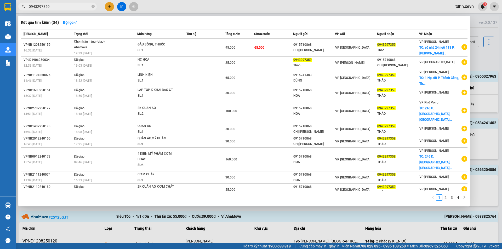
click at [47, 5] on input "0943297359" at bounding box center [60, 7] width 62 height 6
click at [60, 5] on input "0943297359" at bounding box center [60, 7] width 62 height 6
paste input "3156136"
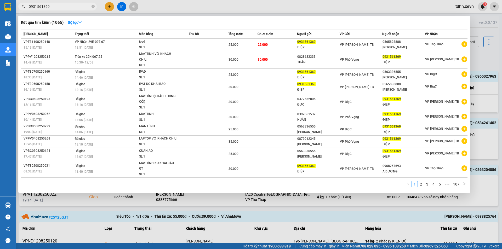
click at [303, 24] on div "Kết quả tìm kiếm ( 1065 ) Bộ lọc" at bounding box center [244, 22] width 446 height 8
click at [408, 213] on div at bounding box center [251, 124] width 502 height 249
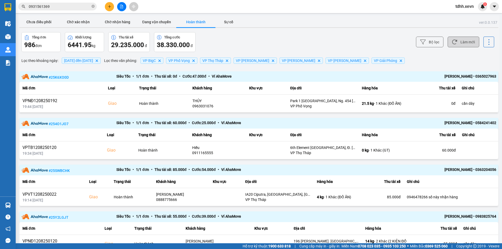
click at [463, 44] on button "Làm mới" at bounding box center [463, 42] width 32 height 11
click at [73, 9] on input "0931561369" at bounding box center [60, 7] width 62 height 6
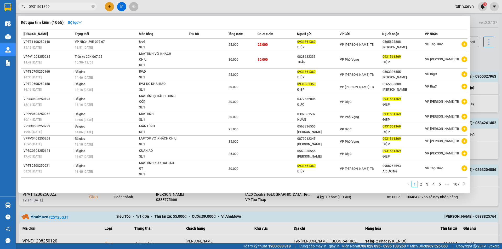
click at [73, 9] on input "0931561369" at bounding box center [60, 7] width 62 height 6
paste input "862050378"
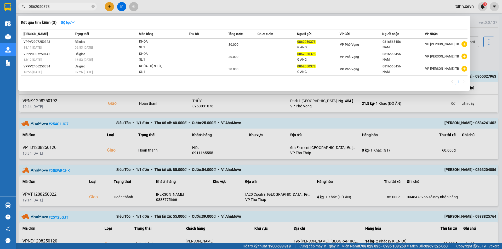
click at [57, 7] on input "0862050378" at bounding box center [60, 7] width 62 height 6
paste input "931561369"
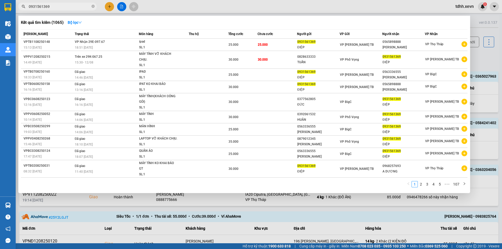
click at [61, 6] on input "0931561369" at bounding box center [60, 7] width 62 height 6
paste input "374949897"
click at [61, 6] on input "0931561369" at bounding box center [60, 7] width 62 height 6
click at [103, 21] on div "Kết quả tìm kiếm ( 1065 ) Bộ lọc" at bounding box center [244, 22] width 446 height 8
click at [63, 6] on input "0931561369" at bounding box center [60, 7] width 62 height 6
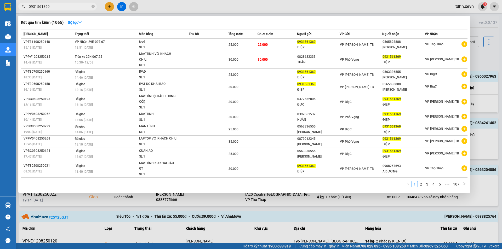
click at [63, 6] on input "0931561369" at bounding box center [60, 7] width 62 height 6
paste input "865242601"
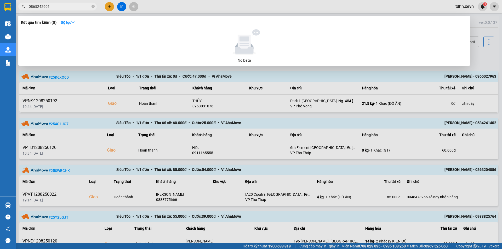
drag, startPoint x: 299, startPoint y: 85, endPoint x: 359, endPoint y: 76, distance: 61.0
click at [299, 85] on div at bounding box center [251, 124] width 502 height 249
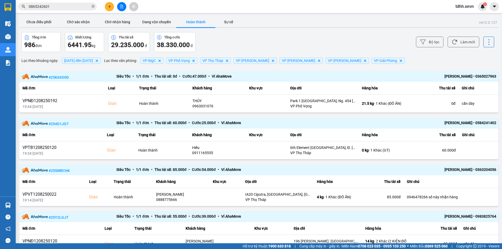
click at [40, 20] on button "Chưa điều phối" at bounding box center [38, 22] width 39 height 10
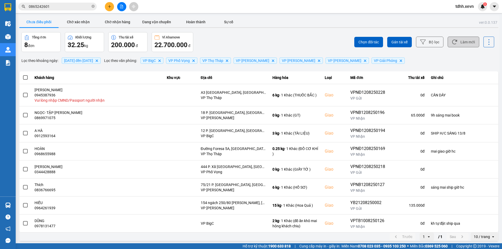
click at [457, 42] on button "Làm mới" at bounding box center [463, 42] width 32 height 11
drag, startPoint x: 456, startPoint y: 37, endPoint x: 433, endPoint y: 37, distance: 23.5
click at [456, 37] on button "Làm mới" at bounding box center [463, 42] width 32 height 11
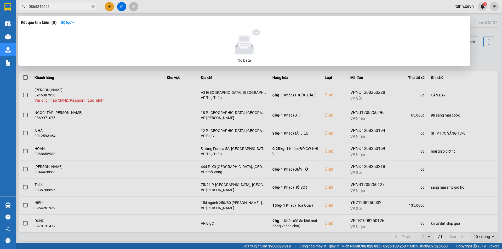
click at [60, 7] on input "0865242601" at bounding box center [60, 7] width 62 height 6
paste input "985212553"
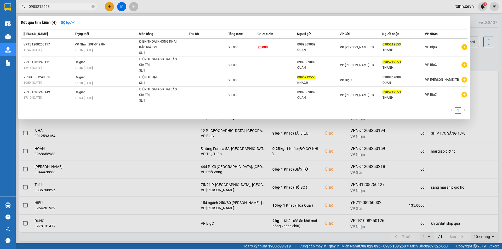
click at [66, 6] on input "0985212553" at bounding box center [60, 7] width 62 height 6
paste input "text"
click at [62, 5] on input "0985212553" at bounding box center [60, 7] width 62 height 6
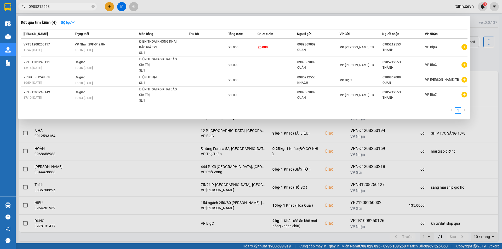
paste input "0985212553"
click at [62, 5] on input "09852125530985212553" at bounding box center [60, 7] width 62 height 6
paste input "text"
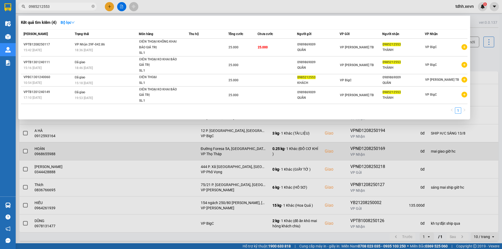
drag, startPoint x: 225, startPoint y: 167, endPoint x: 213, endPoint y: 142, distance: 27.7
click at [225, 167] on div at bounding box center [251, 124] width 502 height 249
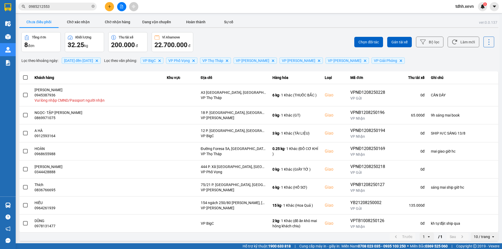
click at [57, 4] on input "0985212553" at bounding box center [60, 7] width 62 height 6
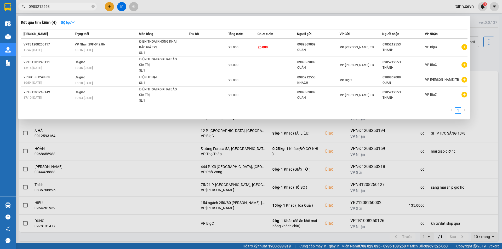
click at [112, 21] on div "Kết quả tìm kiếm ( 4 ) Bộ lọc" at bounding box center [244, 22] width 446 height 8
click at [59, 6] on input "0985212553" at bounding box center [60, 7] width 62 height 6
paste input "0949024388"
click at [59, 6] on input "0985212553" at bounding box center [60, 7] width 62 height 6
click at [59, 6] on input "09852125530949024388" at bounding box center [60, 7] width 62 height 6
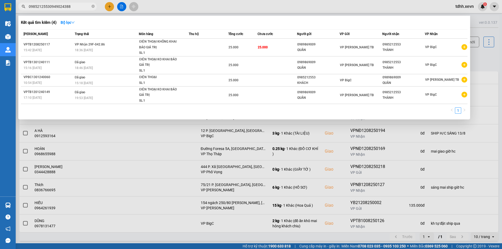
paste input "text"
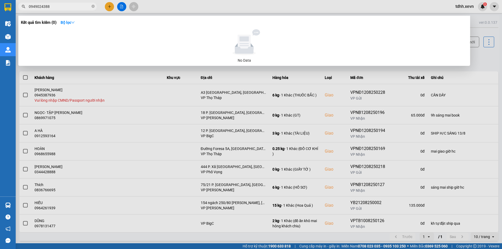
click at [65, 8] on input "0949024388" at bounding box center [60, 7] width 62 height 6
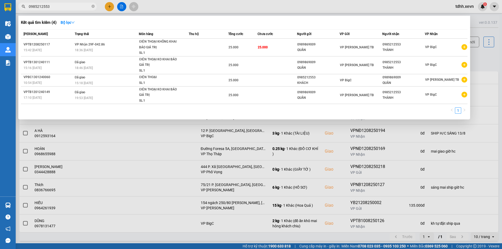
click at [71, 7] on input "0985212553" at bounding box center [60, 7] width 62 height 6
click at [217, 14] on div at bounding box center [251, 124] width 502 height 249
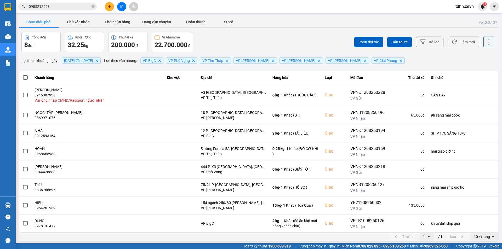
click at [69, 6] on input "0985212553" at bounding box center [60, 7] width 62 height 6
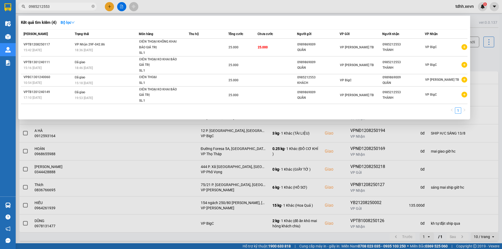
click at [162, 13] on div at bounding box center [251, 124] width 502 height 249
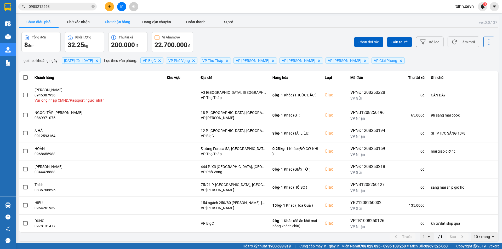
click at [126, 19] on button "Chờ nhận hàng" at bounding box center [117, 22] width 39 height 10
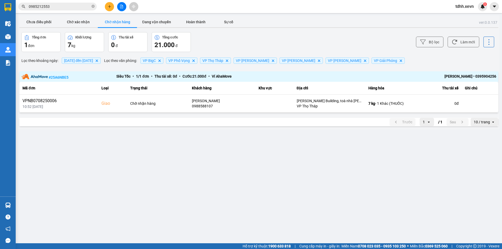
click at [60, 8] on input "0985212553" at bounding box center [60, 7] width 62 height 6
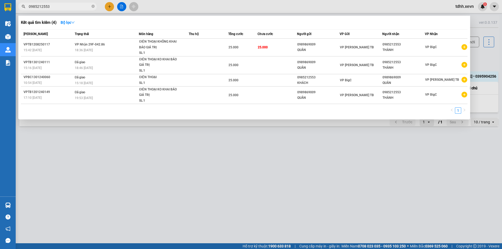
click at [60, 8] on input "0985212553" at bounding box center [60, 7] width 62 height 6
paste input "09798057062"
click at [60, 8] on input "098521255309798057062" at bounding box center [60, 7] width 62 height 6
paste input "text"
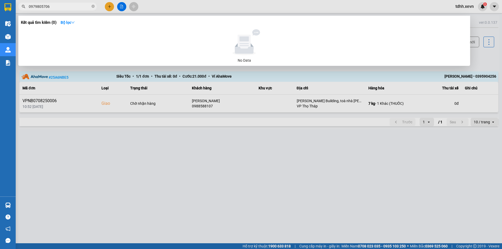
click at [241, 148] on div at bounding box center [251, 124] width 502 height 249
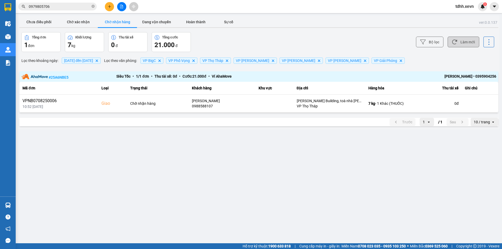
click at [465, 44] on button "Làm mới" at bounding box center [463, 42] width 32 height 11
click at [40, 21] on button "Chưa điều phối" at bounding box center [38, 22] width 39 height 10
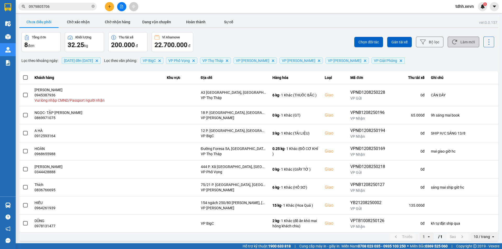
click at [459, 44] on button "Làm mới" at bounding box center [463, 42] width 32 height 11
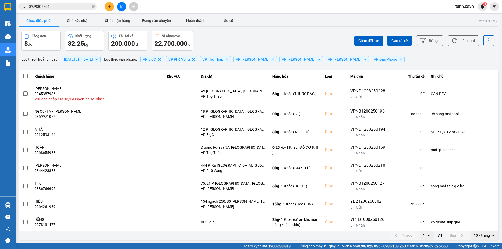
drag, startPoint x: 62, startPoint y: 13, endPoint x: 62, endPoint y: 6, distance: 7.3
click at [62, 12] on section "Kết quả tìm kiếm ( 0 ) Bộ lọc No Data 0979805706 tdhh.xevn 3 Điều hành xe Kho h…" at bounding box center [251, 124] width 502 height 249
click at [62, 6] on input "0979805706" at bounding box center [60, 7] width 62 height 6
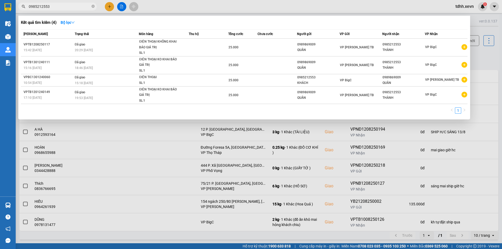
click at [62, 6] on input "0985212553" at bounding box center [60, 7] width 62 height 6
click at [193, 176] on div at bounding box center [251, 124] width 502 height 249
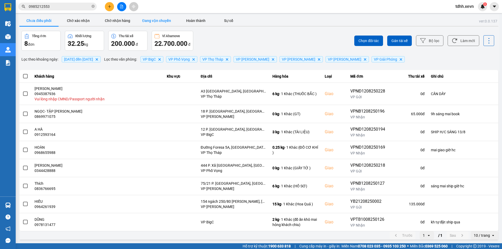
click at [158, 20] on button "Đang vận chuyển" at bounding box center [156, 20] width 39 height 10
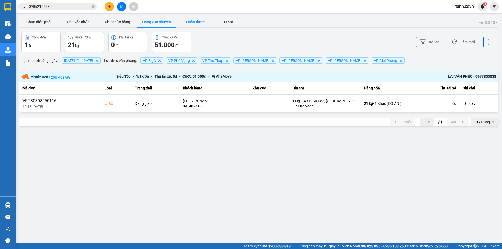
click at [202, 23] on button "Hoàn thành" at bounding box center [195, 22] width 39 height 10
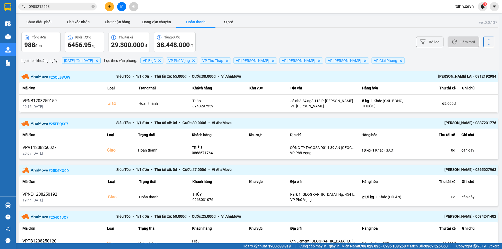
click at [457, 44] on button "Làm mới" at bounding box center [463, 42] width 32 height 11
click at [299, 46] on div "Bộ lọc Làm mới" at bounding box center [376, 42] width 236 height 20
click at [62, 4] on input "0985212553" at bounding box center [60, 7] width 62 height 6
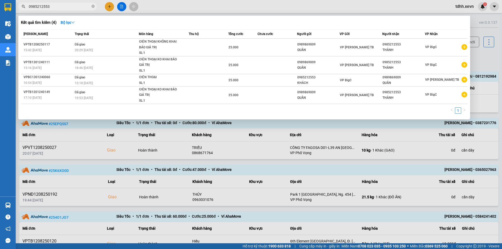
click at [62, 4] on input "0985212553" at bounding box center [60, 7] width 62 height 6
paste input "0915698078"
click at [62, 4] on input "09852125530915698078" at bounding box center [60, 7] width 62 height 6
paste input "text"
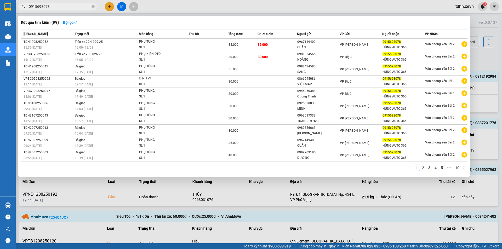
click at [62, 5] on input "0915698078" at bounding box center [60, 7] width 62 height 6
paste input "31561369"
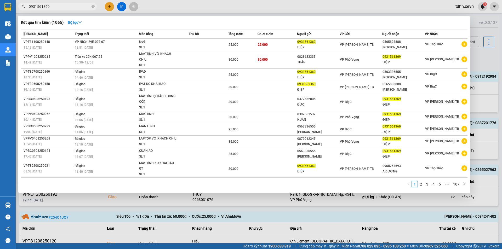
click at [52, 7] on input "0931561369" at bounding box center [60, 7] width 62 height 6
paste input "56510889"
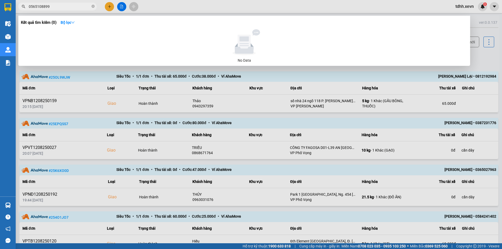
click at [358, 107] on div at bounding box center [251, 124] width 502 height 249
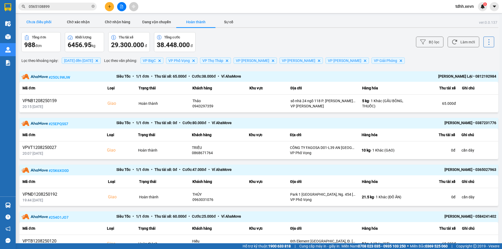
click at [30, 22] on button "Chưa điều phối" at bounding box center [38, 22] width 39 height 10
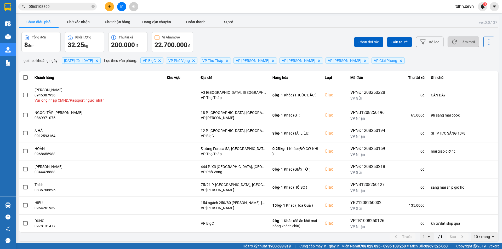
click at [467, 44] on button "Làm mới" at bounding box center [463, 42] width 32 height 11
click at [258, 41] on div "Chọn đối tác Gán tài xế Bộ lọc Làm mới" at bounding box center [376, 42] width 236 height 20
click at [61, 7] on input "0565108899" at bounding box center [60, 7] width 62 height 6
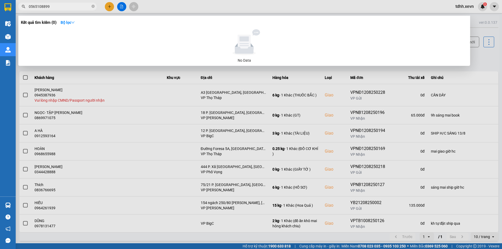
click at [61, 7] on input "0565108899" at bounding box center [60, 7] width 62 height 6
paste input "967796987"
click at [72, 10] on span "0967796987" at bounding box center [57, 7] width 78 height 8
click at [71, 7] on input "0967796987" at bounding box center [60, 7] width 62 height 6
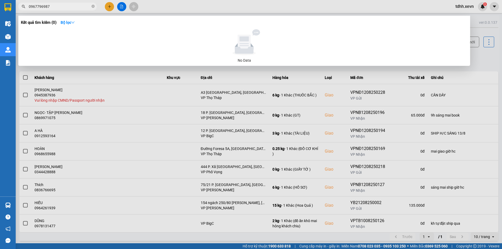
click at [71, 7] on input "0967796987" at bounding box center [60, 7] width 62 height 6
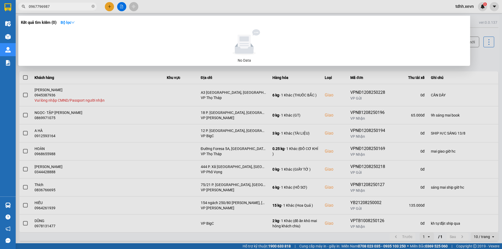
click at [71, 7] on input "0967796987" at bounding box center [60, 7] width 62 height 6
click at [170, 39] on div at bounding box center [244, 42] width 442 height 26
click at [63, 6] on input "0967796987" at bounding box center [60, 7] width 62 height 6
click at [64, 6] on input "0967796987" at bounding box center [60, 7] width 62 height 6
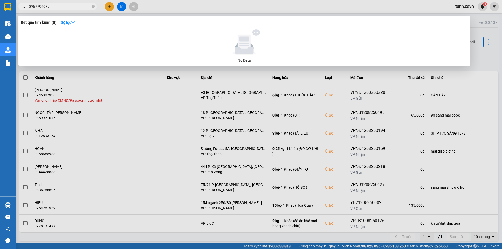
paste input "72832930"
click at [71, 7] on input "0972832930" at bounding box center [60, 7] width 62 height 6
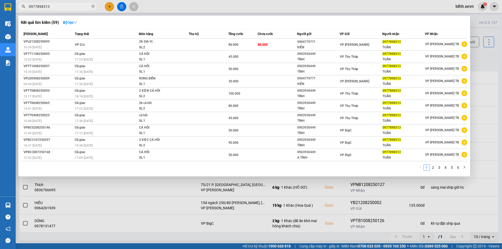
type input "0977898313"
click at [130, 245] on div at bounding box center [251, 124] width 502 height 249
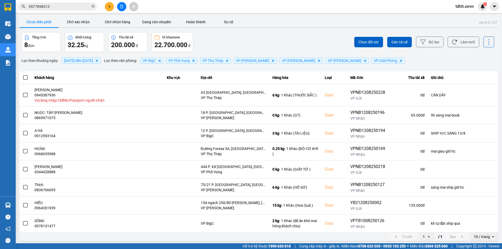
click at [73, 11] on div "Kết quả tìm kiếm ( 59 ) Bộ lọc Mã ĐH Trạng thái Món hàng Thu hộ Tổng cước Chưa …" at bounding box center [251, 6] width 502 height 13
click at [73, 10] on span "0977898313" at bounding box center [57, 7] width 78 height 8
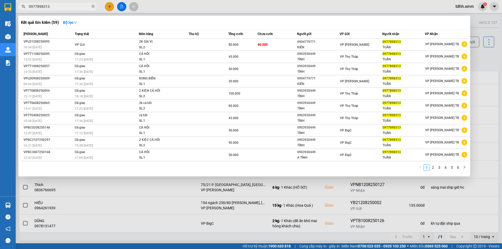
click at [73, 9] on input "0977898313" at bounding box center [60, 7] width 62 height 6
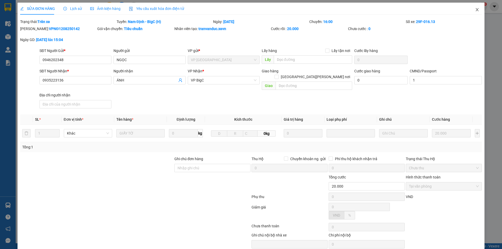
click at [475, 11] on icon "close" at bounding box center [477, 10] width 4 height 4
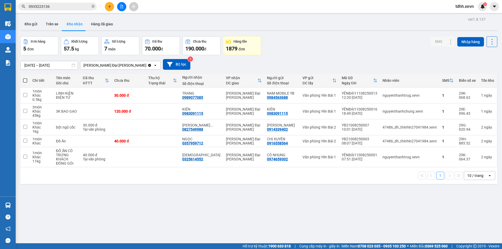
click at [77, 12] on div "Kết quả tìm kiếm ( 1 ) Bộ lọc Mã ĐH Trạng thái Món hàng Thu hộ Tổng cước Chưa c…" at bounding box center [251, 6] width 502 height 13
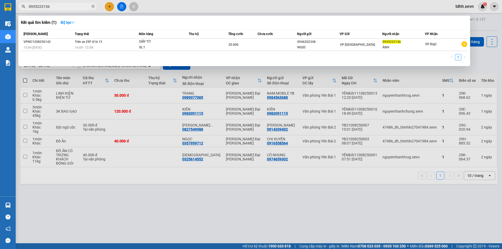
click at [71, 7] on input "0935223136" at bounding box center [60, 7] width 62 height 6
paste input "71879182"
type input "0971879182"
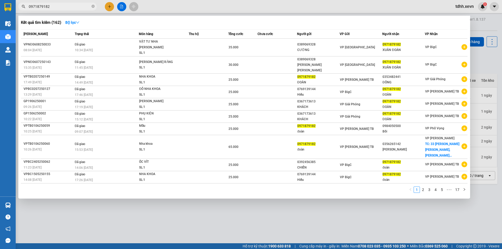
click at [71, 7] on input "0971879182" at bounding box center [60, 7] width 62 height 6
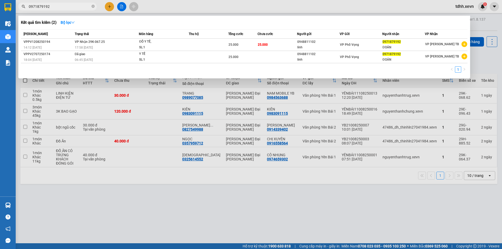
click at [272, 222] on div at bounding box center [251, 124] width 502 height 249
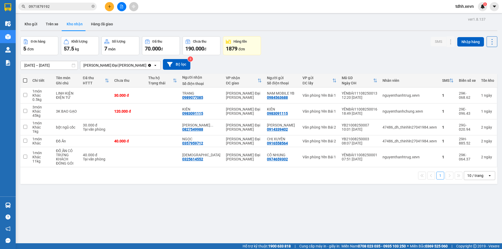
click at [71, 4] on input "0971879192" at bounding box center [60, 7] width 62 height 6
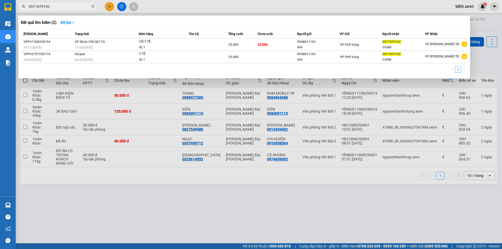
click at [71, 4] on input "0971879192" at bounding box center [60, 7] width 62 height 6
paste input "69833828"
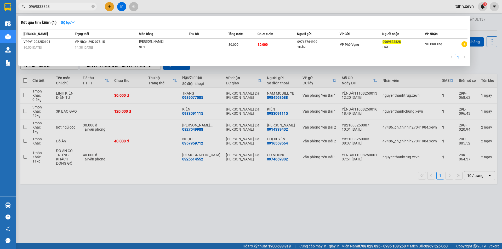
click at [66, 7] on input "0969833828" at bounding box center [60, 7] width 62 height 6
type input "0969833828"
click at [383, 57] on div "1" at bounding box center [244, 58] width 446 height 9
click at [204, 159] on div at bounding box center [251, 124] width 502 height 249
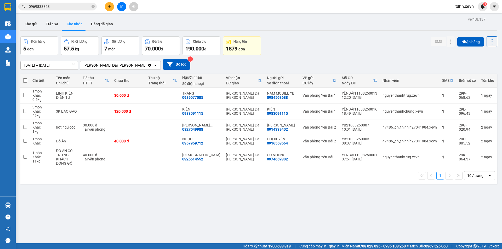
click at [147, 64] on icon "Clear value" at bounding box center [149, 65] width 4 height 4
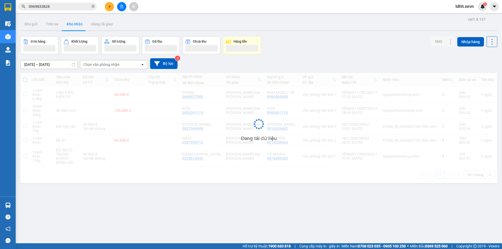
click at [113, 65] on div "Chọn văn phòng nhận" at bounding box center [101, 64] width 36 height 5
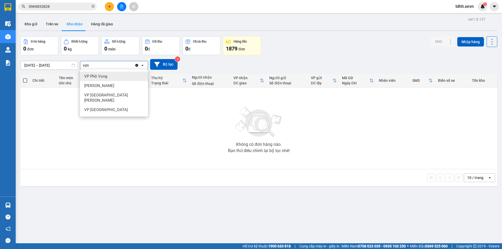
type input "vọng"
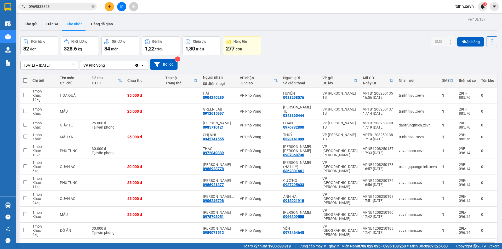
scroll to position [24, 0]
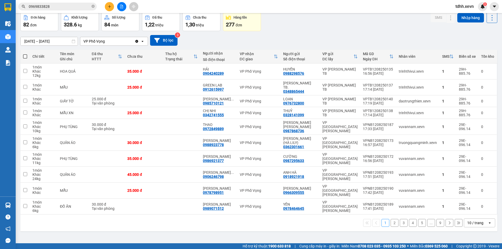
click at [479, 219] on div "10 / trang" at bounding box center [476, 223] width 24 height 8
click at [477, 204] on span "100 / trang" at bounding box center [473, 202] width 19 height 5
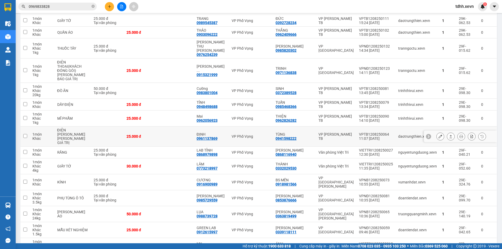
scroll to position [703, 0]
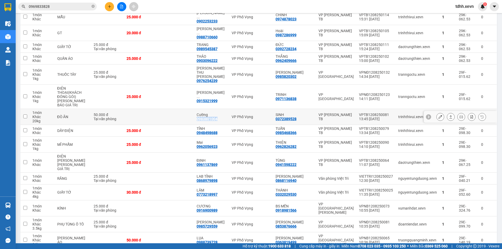
drag, startPoint x: 230, startPoint y: 81, endPoint x: 206, endPoint y: 81, distance: 24.0
click at [206, 113] on div "Cường 0983801004" at bounding box center [211, 117] width 30 height 8
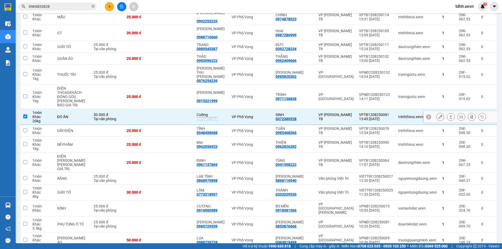
copy div "0983801004"
copy div "0372389528"
drag, startPoint x: 307, startPoint y: 84, endPoint x: 281, endPoint y: 82, distance: 26.5
click at [281, 109] on td "SINH 0372389528" at bounding box center [294, 117] width 43 height 16
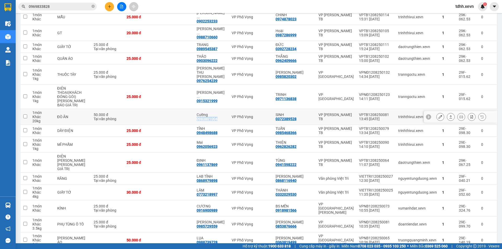
drag, startPoint x: 230, startPoint y: 83, endPoint x: 205, endPoint y: 85, distance: 25.1
click at [205, 109] on td "Cường 0983801004" at bounding box center [211, 117] width 35 height 16
checkbox input "true"
copy div "0983801004"
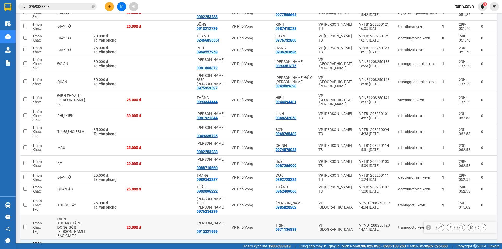
scroll to position [520, 0]
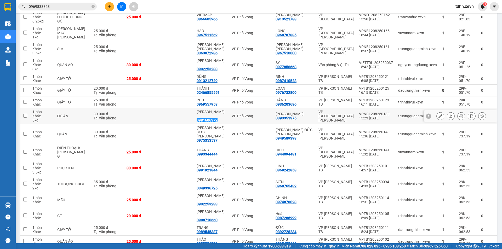
drag, startPoint x: 226, startPoint y: 101, endPoint x: 206, endPoint y: 101, distance: 20.6
click at [206, 110] on div "TRẦN XUÂN ... 0981606372" at bounding box center [211, 116] width 30 height 13
checkbox input "true"
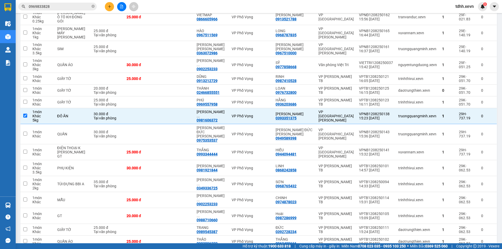
click at [73, 5] on input "0969833828" at bounding box center [60, 7] width 62 height 6
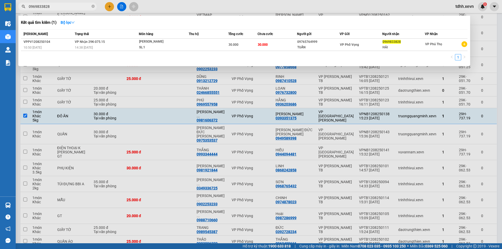
click at [73, 5] on input "0969833828" at bounding box center [60, 7] width 62 height 6
paste input "89800144"
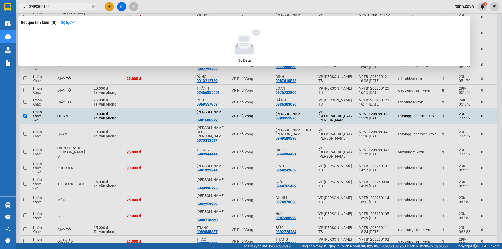
click at [73, 5] on input "0989800144" at bounding box center [60, 7] width 62 height 6
type input "0989800144"
click at [157, 105] on div at bounding box center [251, 124] width 502 height 249
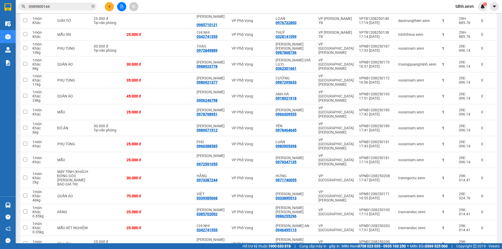
scroll to position [0, 0]
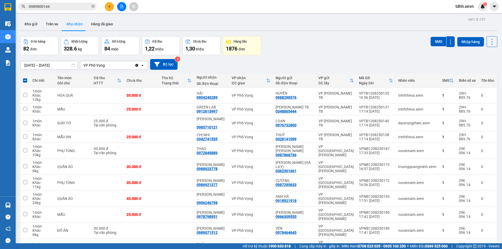
click at [300, 57] on div "10/08/2025 – 12/08/2025 Press the down arrow key to interact with the calendar …" at bounding box center [258, 64] width 477 height 19
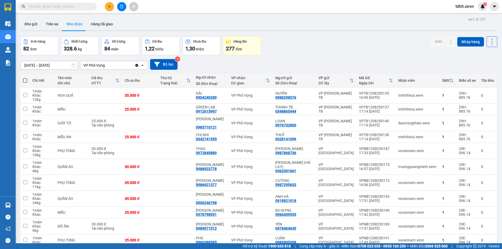
click at [58, 10] on span at bounding box center [57, 7] width 78 height 8
click at [58, 8] on input "text" at bounding box center [60, 7] width 62 height 6
paste input "0914940456"
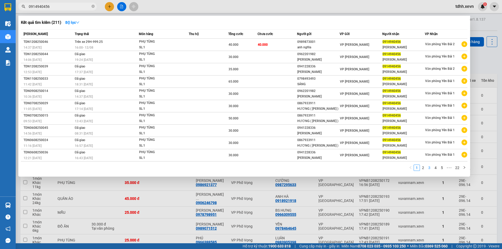
type input "0914940456"
click at [428, 166] on link "3" at bounding box center [429, 168] width 6 height 6
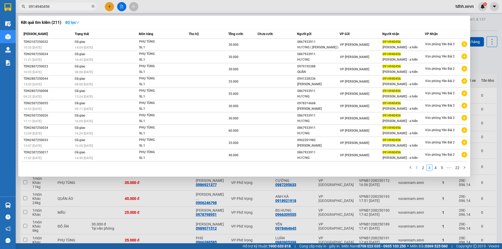
click at [416, 166] on link "1" at bounding box center [417, 168] width 6 height 6
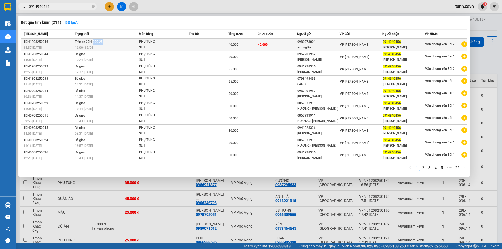
copy span "999.25"
drag, startPoint x: 107, startPoint y: 42, endPoint x: 93, endPoint y: 41, distance: 14.1
click at [93, 41] on td "Trên xe 29H-999.25 16:00 [DATE]" at bounding box center [106, 45] width 66 height 12
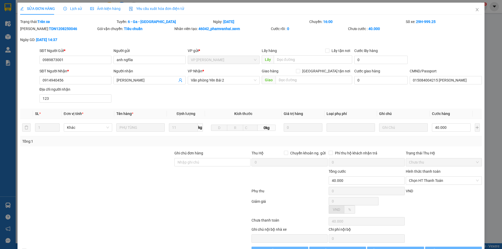
type input "0989873001"
type input "anh nghĩa"
type input "0914940456"
type input "[PERSON_NAME]"
type input "015084004215 [PERSON_NAME]"
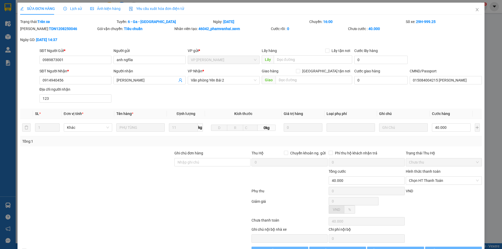
type input "123"
type input "40.000"
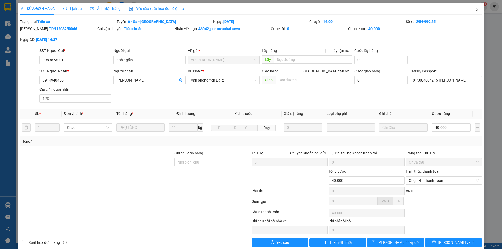
click at [476, 8] on span "Close" at bounding box center [477, 10] width 15 height 15
click at [473, 7] on span "tdhh.xevn" at bounding box center [464, 6] width 27 height 7
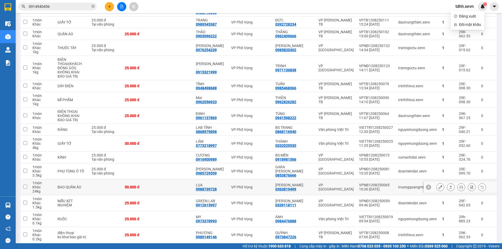
scroll to position [810, 0]
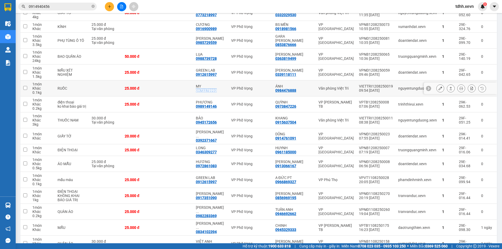
drag, startPoint x: 228, startPoint y: 73, endPoint x: 205, endPoint y: 74, distance: 22.5
click at [205, 84] on div "MY 0973378993" at bounding box center [211, 88] width 30 height 8
copy div "0973378993"
checkbox input "true"
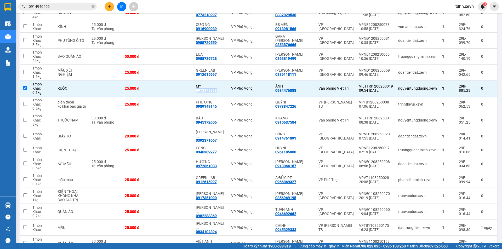
click at [69, 9] on input "0914940456" at bounding box center [60, 7] width 62 height 6
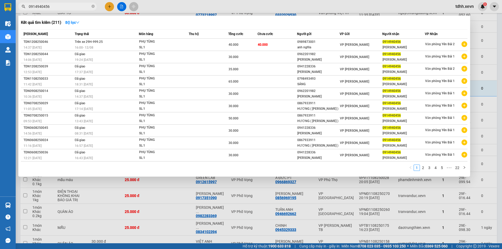
click at [69, 8] on input "0914940456" at bounding box center [60, 7] width 62 height 6
paste input "73378993"
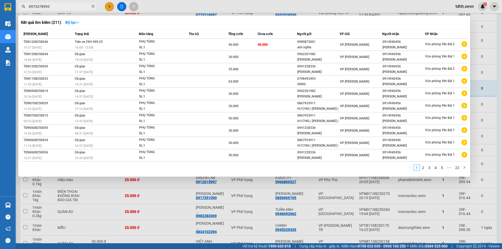
type input "0973378993"
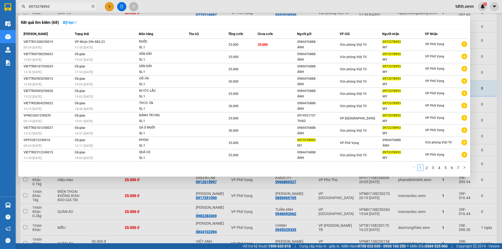
click at [300, 197] on div at bounding box center [251, 124] width 502 height 249
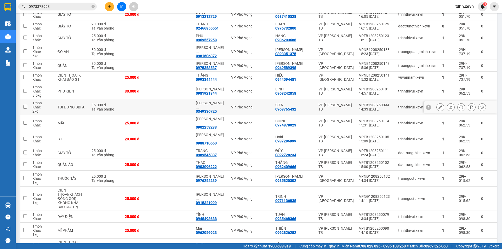
scroll to position [523, 0]
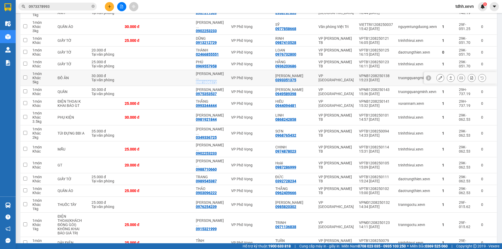
drag, startPoint x: 233, startPoint y: 69, endPoint x: 204, endPoint y: 68, distance: 28.5
click at [204, 70] on td "TRẦN XUÂN ... 0981606372" at bounding box center [211, 78] width 36 height 16
copy div "0981606372"
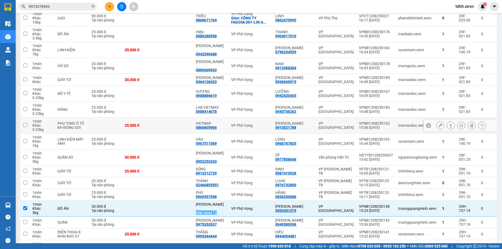
scroll to position [444, 0]
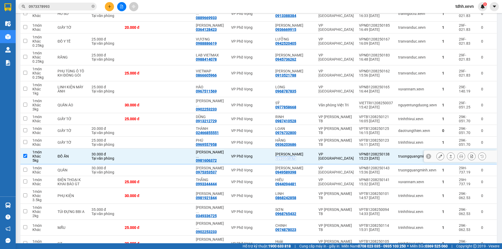
copy div "0393351375"
drag, startPoint x: 306, startPoint y: 144, endPoint x: 282, endPoint y: 145, distance: 24.8
click at [282, 148] on td "TRẦN THẾ KỲ 0393351375" at bounding box center [294, 156] width 43 height 16
checkbox input "false"
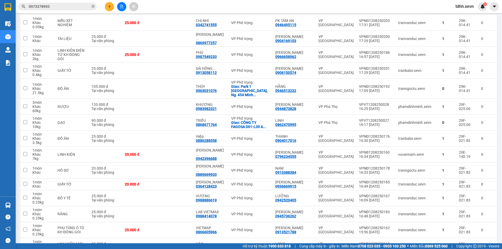
scroll to position [157, 0]
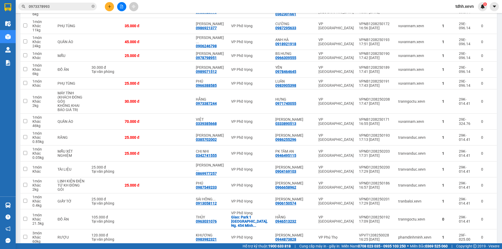
click at [79, 4] on input "0973378993" at bounding box center [60, 7] width 62 height 6
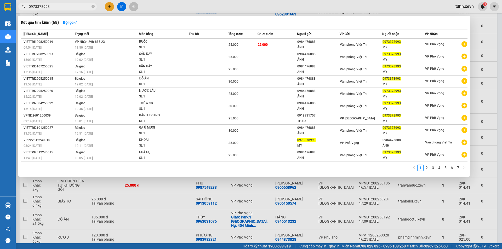
click at [79, 4] on input "0973378993" at bounding box center [60, 7] width 62 height 6
paste input "839882255"
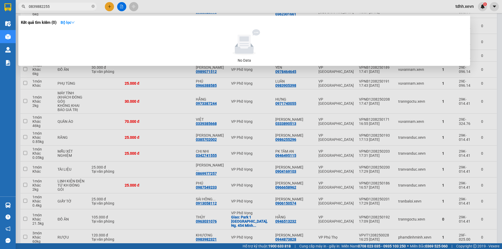
click at [79, 4] on input "0839882255" at bounding box center [60, 7] width 62 height 6
click at [74, 7] on input "0839882255" at bounding box center [60, 7] width 62 height 6
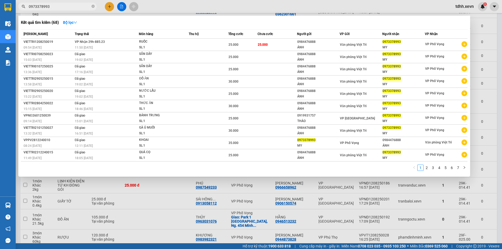
type input "0914940456"
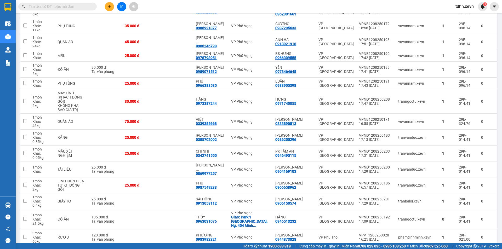
click at [68, 7] on input "text" at bounding box center [60, 7] width 62 height 6
paste input "0912529449"
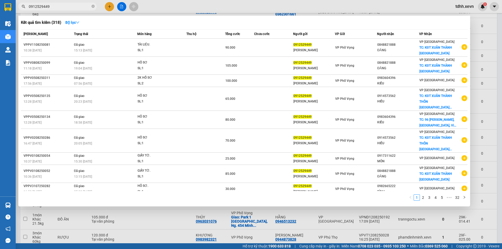
click at [66, 7] on input "0912529449" at bounding box center [60, 7] width 62 height 6
click at [69, 9] on input "0912529449" at bounding box center [60, 7] width 62 height 6
click at [71, 8] on input "0912529449" at bounding box center [60, 7] width 62 height 6
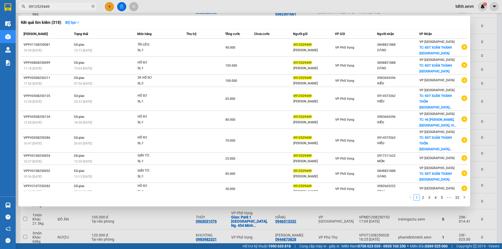
click at [71, 8] on input "0912529449" at bounding box center [60, 7] width 62 height 6
drag, startPoint x: 85, startPoint y: 25, endPoint x: 79, endPoint y: 28, distance: 6.8
click at [85, 25] on div "Kết quả tìm kiếm ( 318 ) Bộ lọc Mã ĐH Trạng thái Món hàng Thu hộ Tổng cước Chưa…" at bounding box center [243, 111] width 451 height 191
click at [71, 10] on span "0912529449" at bounding box center [57, 7] width 78 height 8
click at [71, 8] on input "0912529449" at bounding box center [60, 7] width 62 height 6
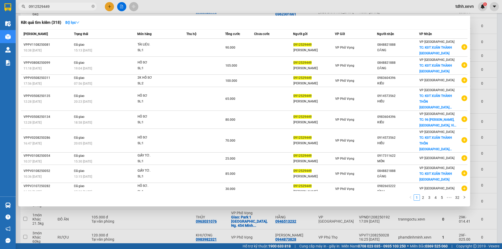
click at [71, 8] on input "0912529449" at bounding box center [60, 7] width 62 height 6
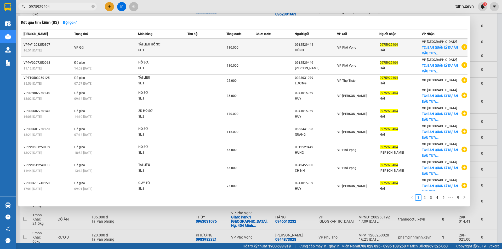
type input "0975929404"
click at [180, 50] on span "TÀI LIỆU HỒ SƠ SL: 1" at bounding box center [162, 47] width 49 height 11
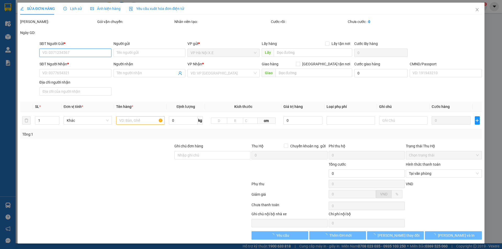
type input "0912529444"
type input "HÙNG"
type input "0975929404"
type input "HẢI"
checkbox input "true"
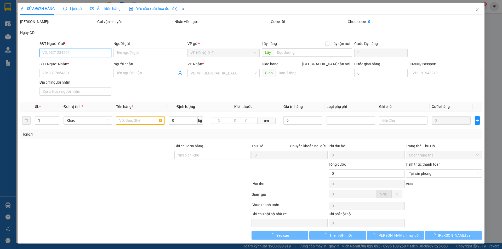
type input "BAN QUẢN LÝ DỰ ÁN ĐẦU TƯ VÀ XÂY DỰNG CÔNG TRÌNH GIAO THÔNG, Unnamed Road, Ninh …"
type input "0975929404"
type input "110.000"
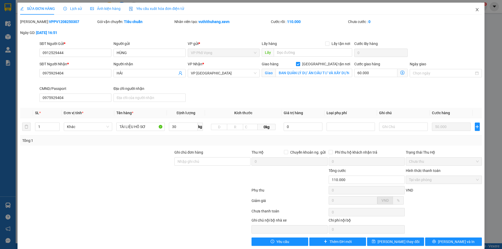
click at [478, 4] on span "Close" at bounding box center [477, 10] width 15 height 15
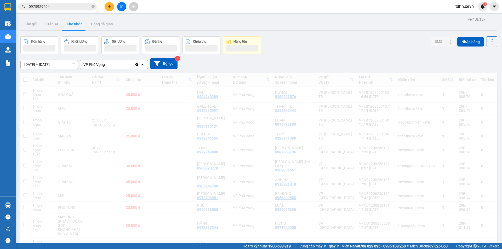
click at [62, 6] on input "0975929404" at bounding box center [60, 7] width 62 height 6
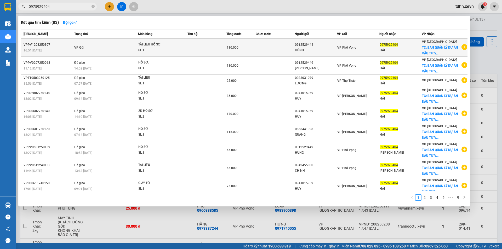
click at [272, 52] on td at bounding box center [275, 48] width 39 height 18
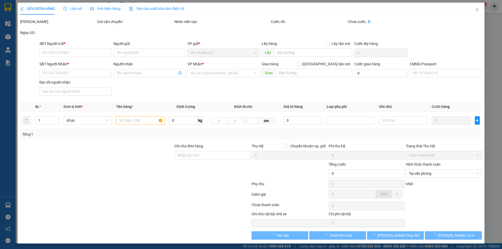
type input "0912529444"
type input "HÙNG"
type input "0975929404"
type input "HẢI"
checkbox input "true"
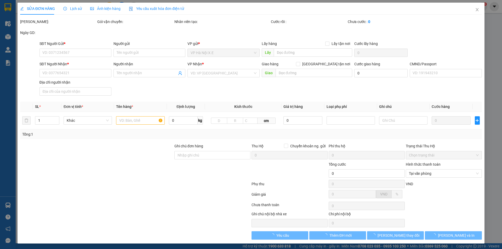
type input "BAN QUẢN LÝ DỰ ÁN ĐẦU TƯ VÀ XÂY DỰNG CÔNG TRÌNH GIAO THÔNG, Unnamed Road, Ninh …"
type input "0975929404"
type input "110.000"
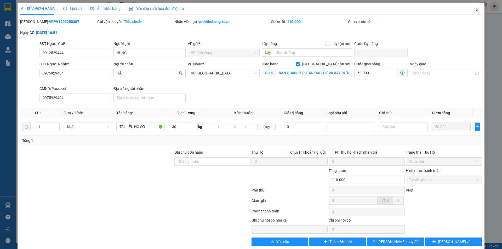
click at [475, 10] on icon "close" at bounding box center [477, 10] width 4 height 4
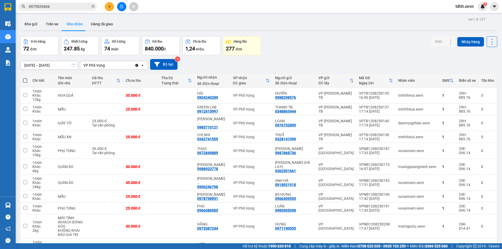
click at [64, 5] on input "0975929404" at bounding box center [60, 7] width 62 height 6
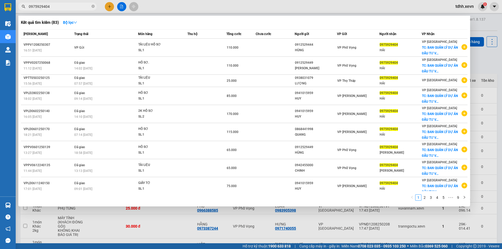
click at [189, 5] on div at bounding box center [251, 124] width 502 height 249
click at [79, 4] on input "0975929404" at bounding box center [60, 7] width 62 height 6
paste input "31561369"
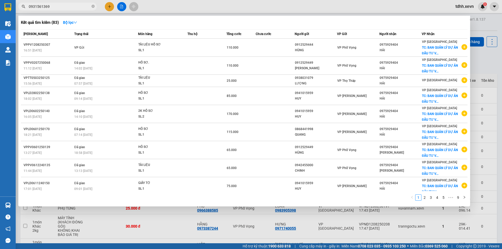
type input "0931561369"
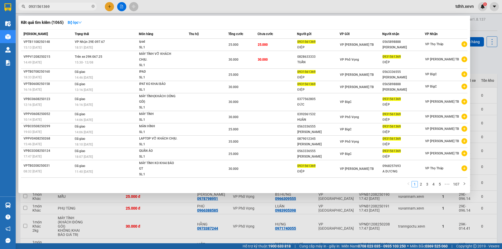
click at [235, 24] on div "Kết quả tìm kiếm ( 1065 ) Bộ lọc" at bounding box center [244, 22] width 446 height 8
click at [289, 9] on div at bounding box center [251, 124] width 502 height 249
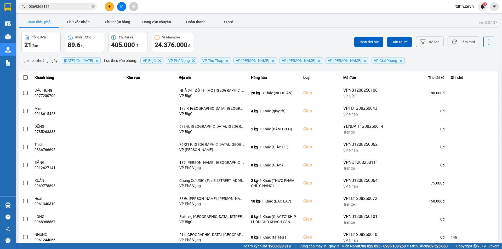
click at [72, 5] on input "0369368111" at bounding box center [60, 7] width 62 height 6
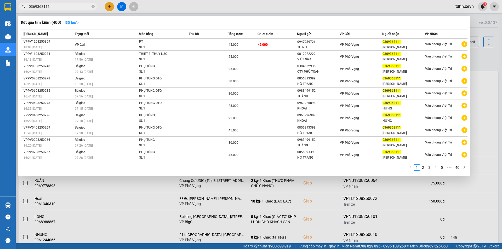
click at [72, 5] on input "0369368111" at bounding box center [60, 7] width 62 height 6
paste input "912529449"
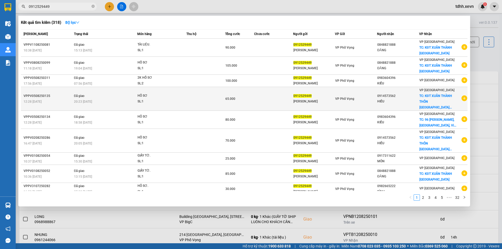
type input "0912529449"
copy div "0914573562"
drag, startPoint x: 399, startPoint y: 94, endPoint x: 381, endPoint y: 93, distance: 18.8
click at [381, 93] on div "0914573562" at bounding box center [398, 95] width 42 height 5
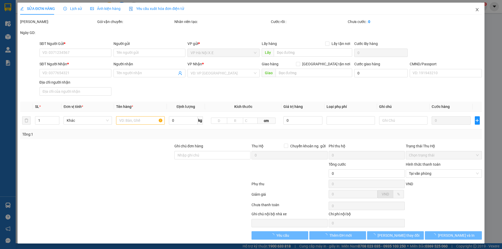
type input "0912529449"
type input "[PERSON_NAME]"
type input "0914573562"
type input "HIẾU"
checkbox input "true"
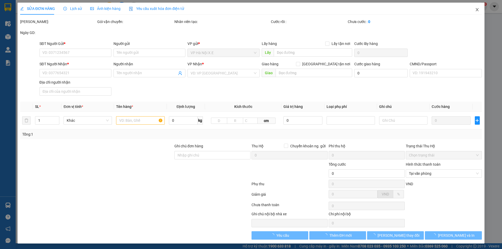
type input "KĐT XUÂN THÀNH THÔN [GEOGRAPHIC_DATA] ĐƯỜNG ĐÔ THIỆN"
type input "40.000"
type input "037089007335"
type input "65.000"
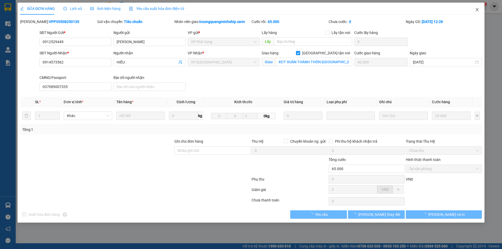
click at [475, 10] on icon "close" at bounding box center [477, 10] width 4 height 4
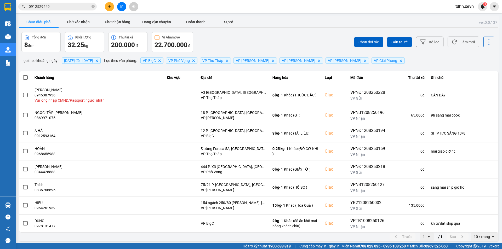
click at [62, 5] on input "0912529449" at bounding box center [60, 7] width 62 height 6
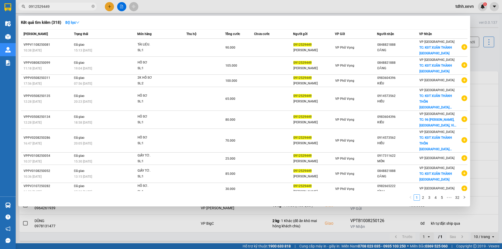
click at [62, 5] on input "0912529449" at bounding box center [60, 7] width 62 height 6
paste input "4573562"
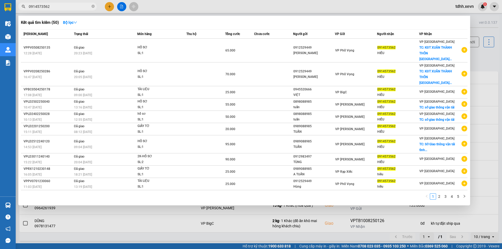
type input "0912529449"
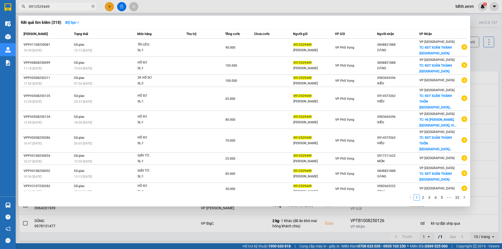
click at [186, 11] on div at bounding box center [251, 124] width 502 height 249
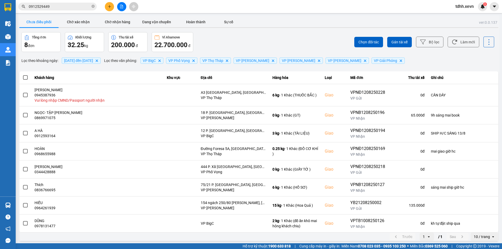
click at [79, 8] on input "0912529449" at bounding box center [60, 7] width 62 height 6
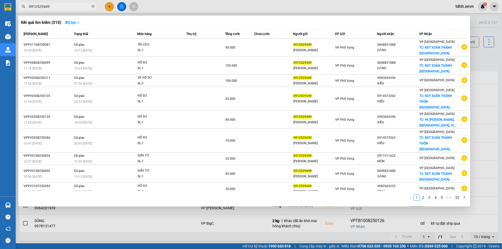
click at [79, 8] on input "0912529449" at bounding box center [60, 7] width 62 height 6
click at [341, 25] on div "Kết quả tìm kiếm ( 318 ) Bộ lọc" at bounding box center [244, 22] width 446 height 8
